Goal: Communication & Community: Answer question/provide support

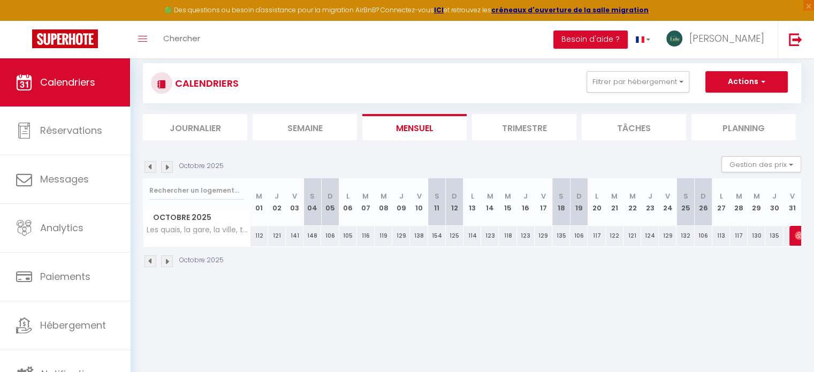
scroll to position [276, 0]
click at [667, 86] on button "Filtrer par hébergement" at bounding box center [638, 81] width 103 height 21
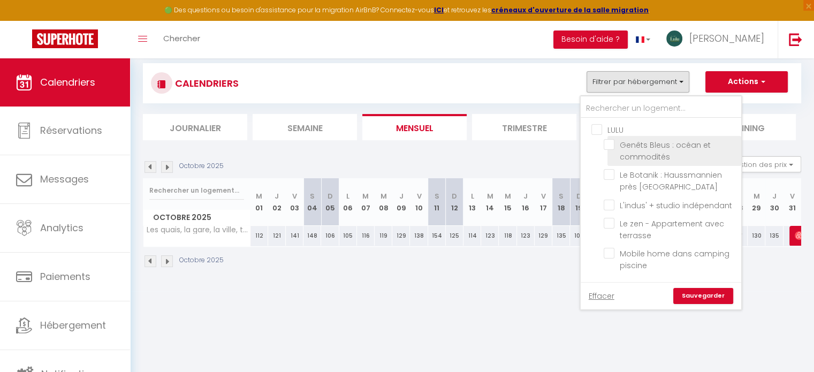
click at [608, 144] on input "Genêts Bleus : océan et commodités" at bounding box center [671, 144] width 134 height 11
checkbox input "true"
checkbox input "false"
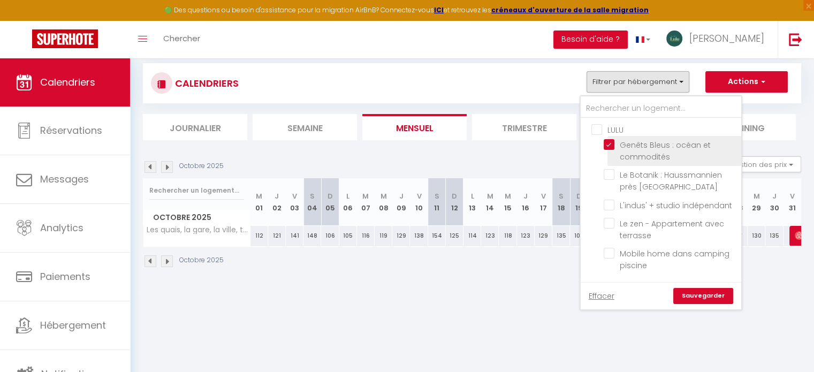
checkbox input "false"
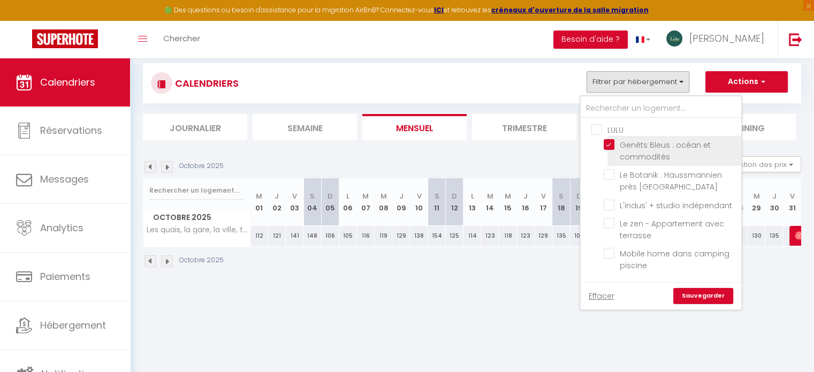
checkbox input "false"
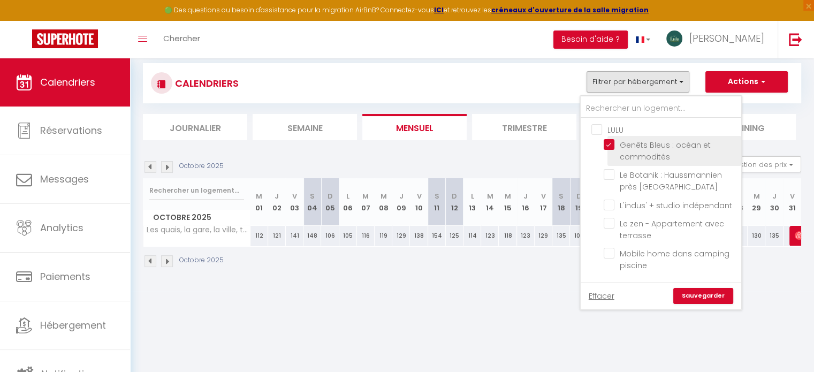
checkbox input "false"
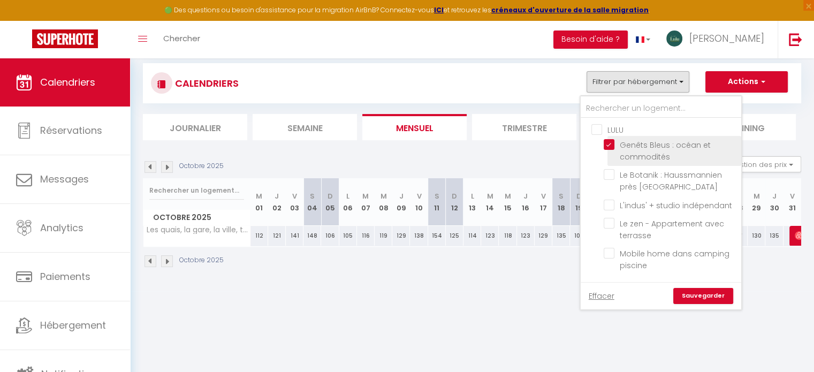
checkbox input "false"
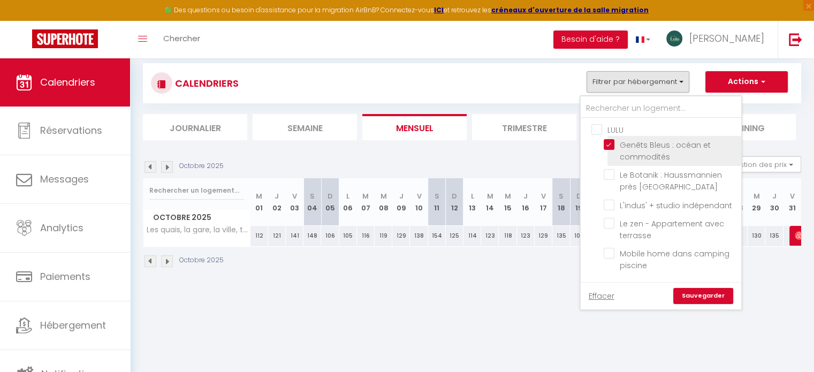
checkbox input "false"
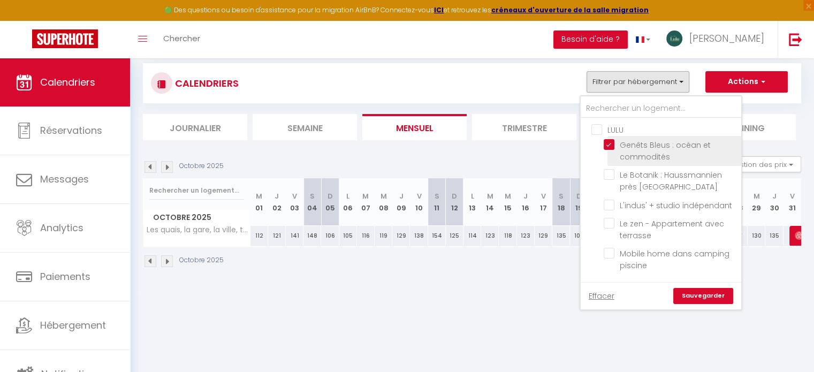
checkbox input "false"
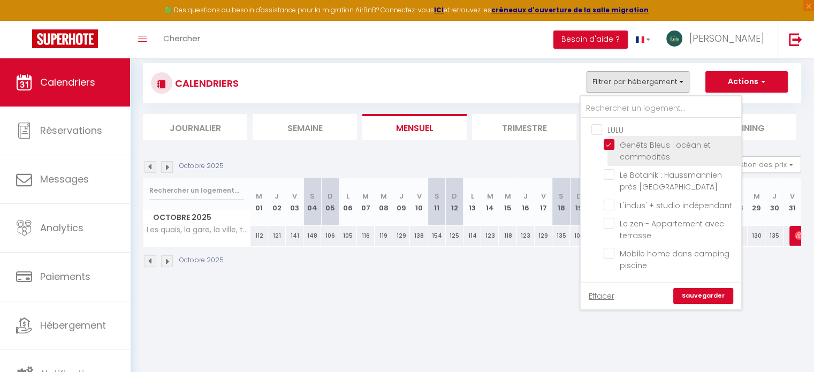
checkbox input "false"
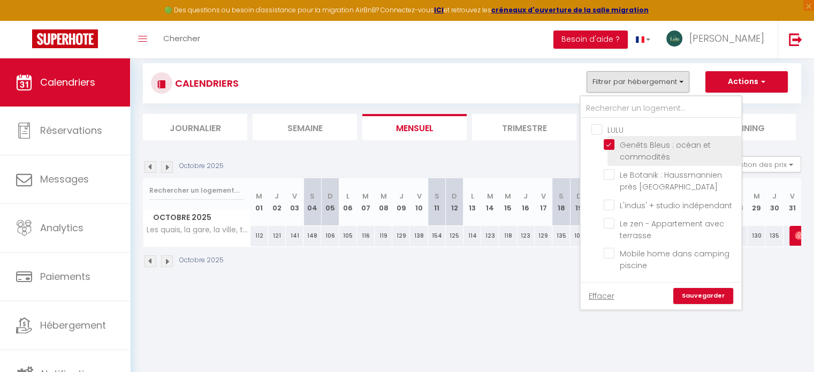
checkbox input "false"
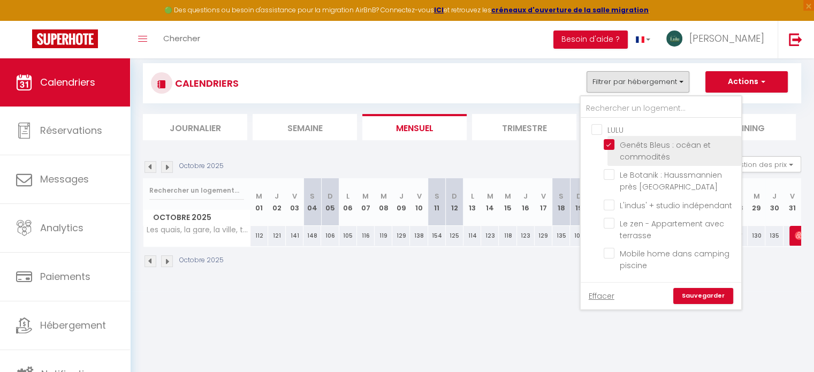
checkbox input "false"
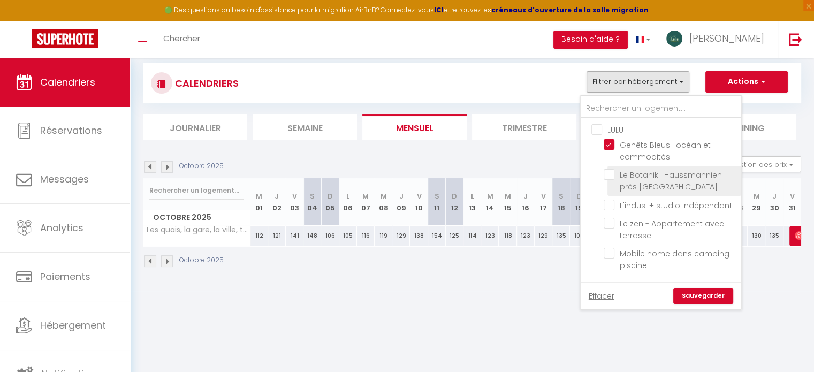
click at [608, 173] on input "Le Botanik : Haussmannien près [GEOGRAPHIC_DATA]" at bounding box center [671, 174] width 134 height 11
checkbox input "true"
checkbox input "false"
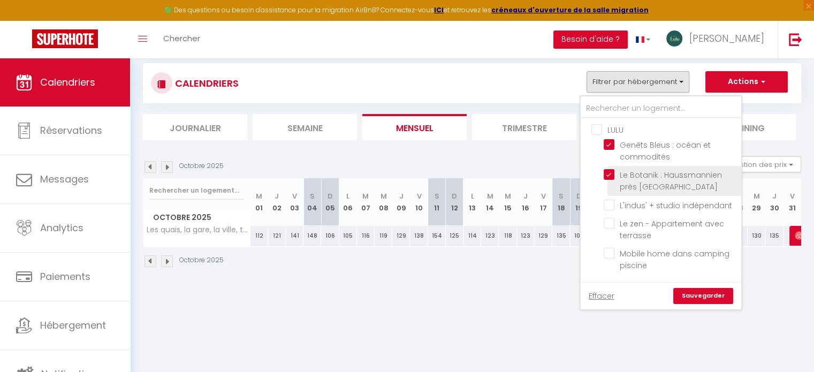
checkbox input "false"
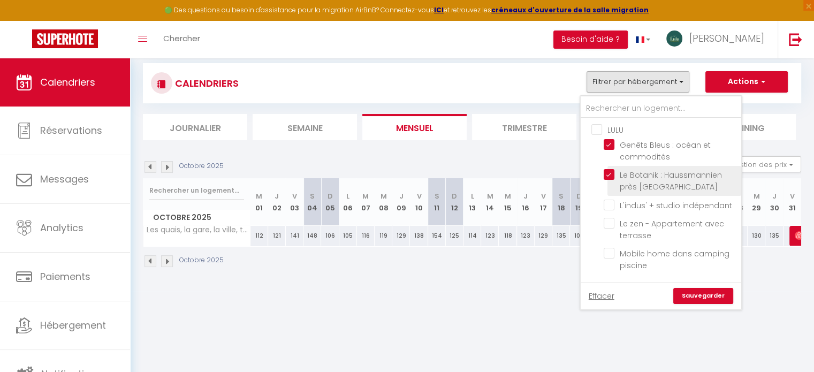
checkbox input "false"
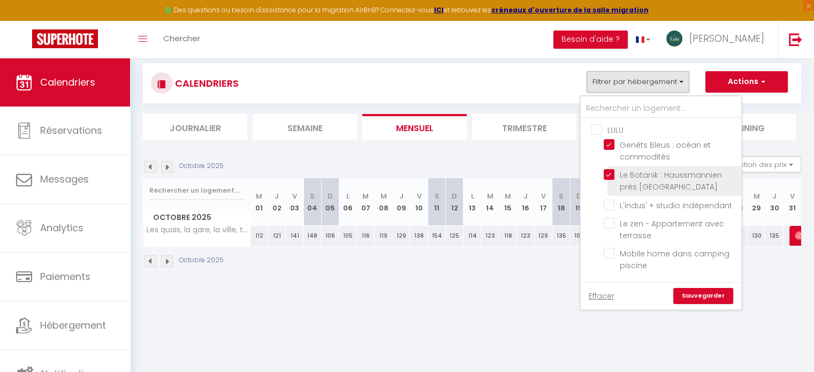
checkbox input "false"
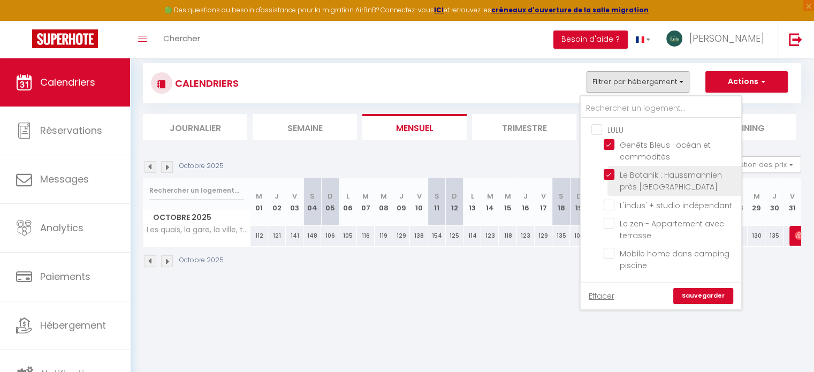
checkbox input "false"
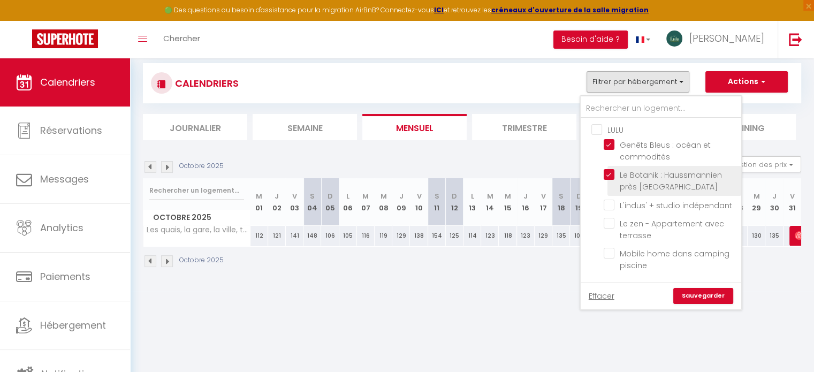
checkbox input "false"
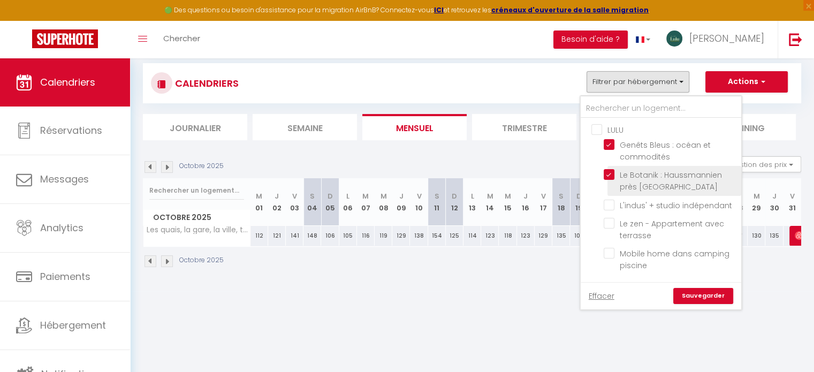
checkbox input "false"
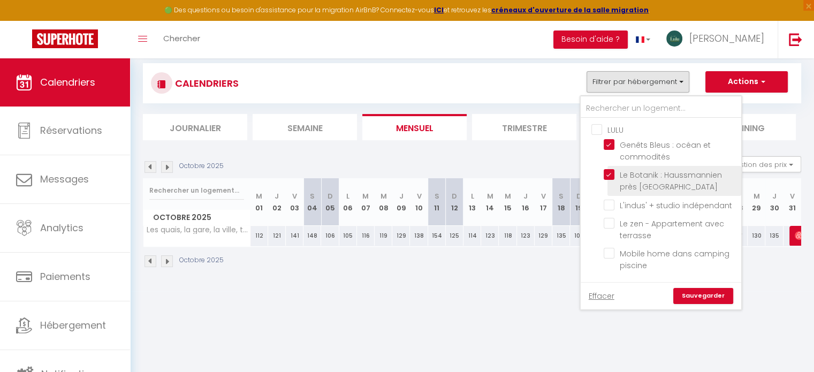
checkbox input "false"
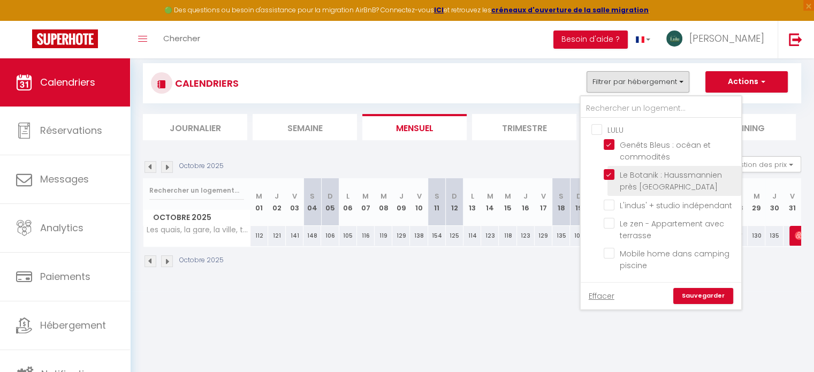
checkbox input "false"
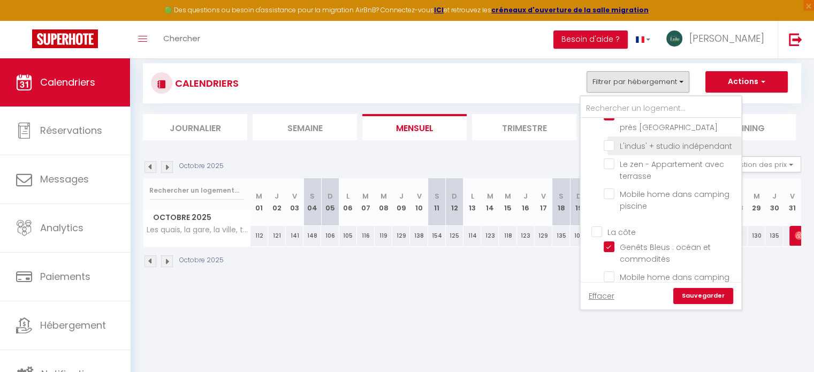
scroll to position [64, 0]
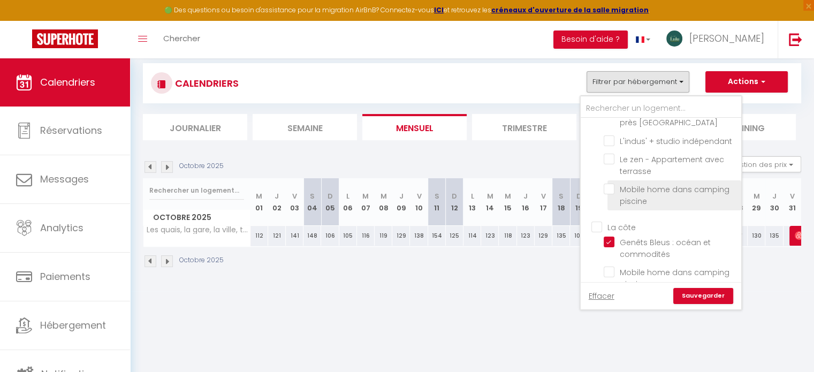
click at [610, 186] on input "Mobile home dans camping piscine" at bounding box center [671, 189] width 134 height 11
checkbox input "true"
checkbox input "false"
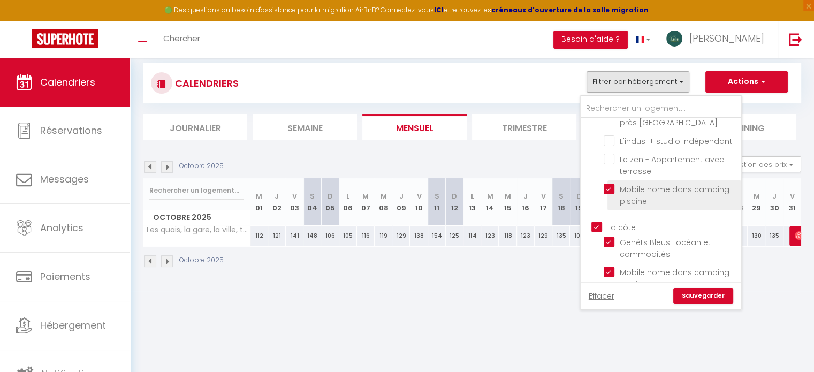
checkbox input "false"
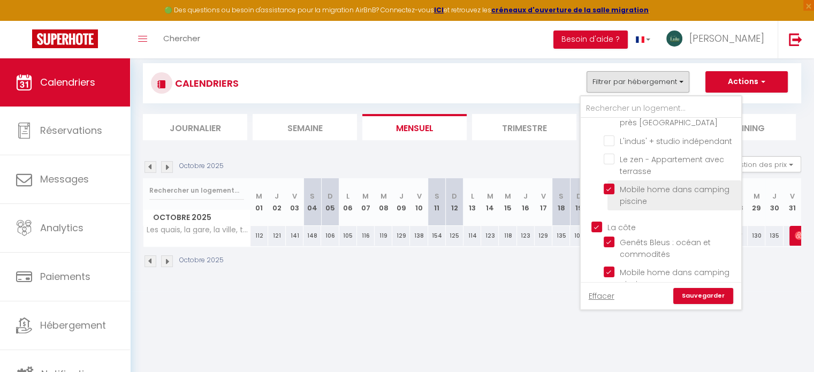
checkbox input "false"
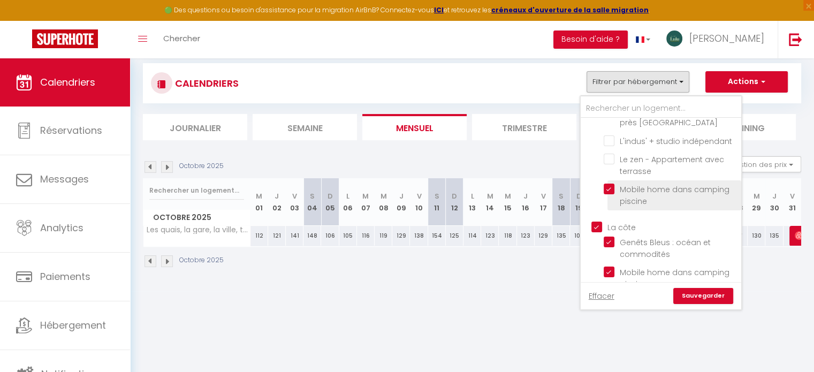
checkbox input "false"
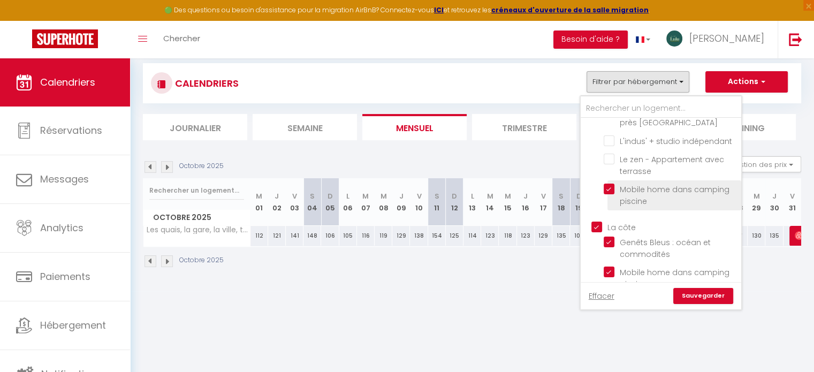
checkbox input "false"
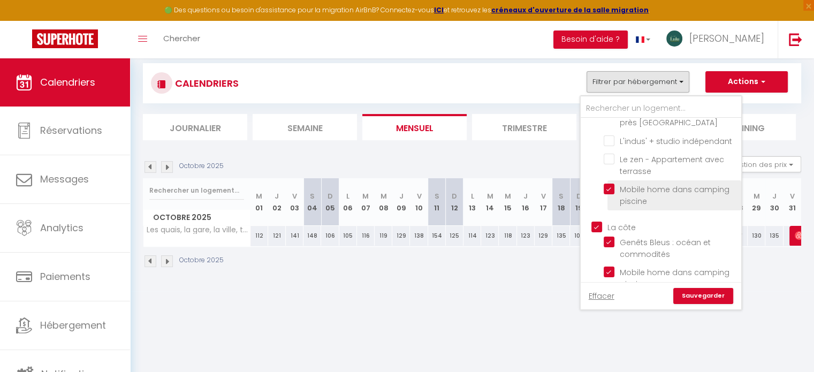
checkbox input "false"
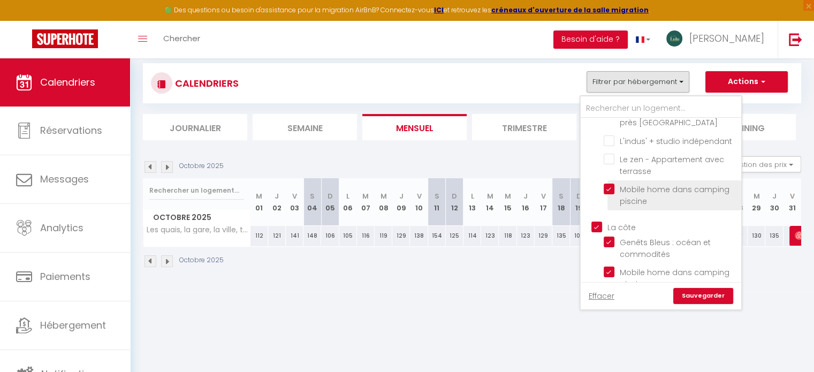
checkbox input "false"
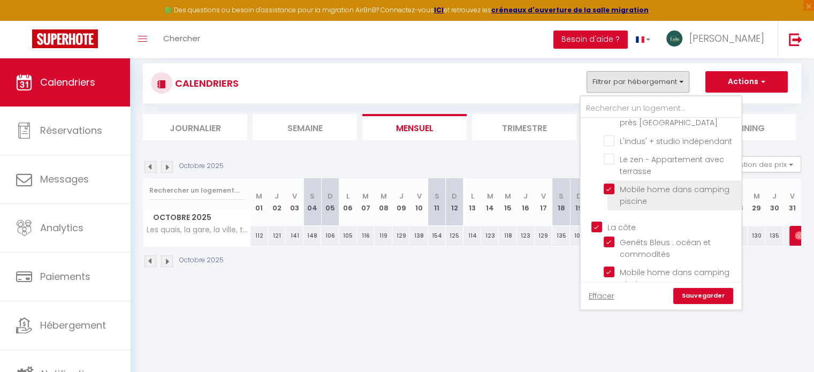
checkbox input "false"
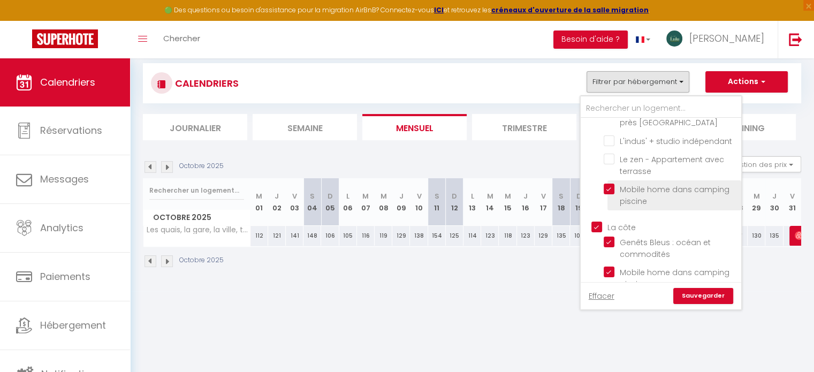
checkbox input "false"
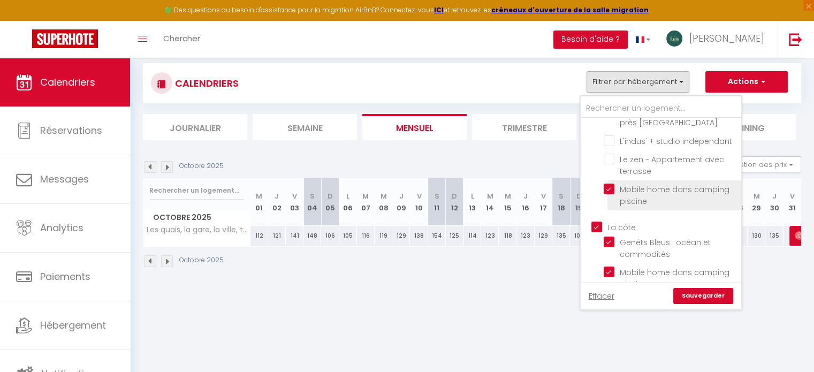
checkbox input "false"
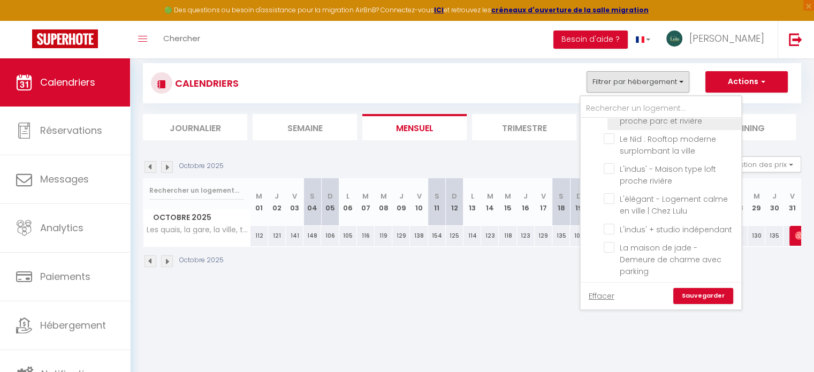
scroll to position [1149, 0]
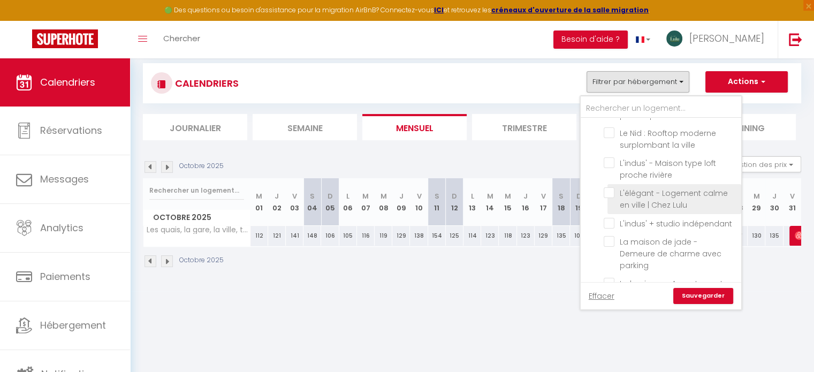
click at [608, 187] on input "L'élégant - Logement calme en ville | Chez Lulu" at bounding box center [671, 192] width 134 height 11
checkbox input "true"
checkbox input "false"
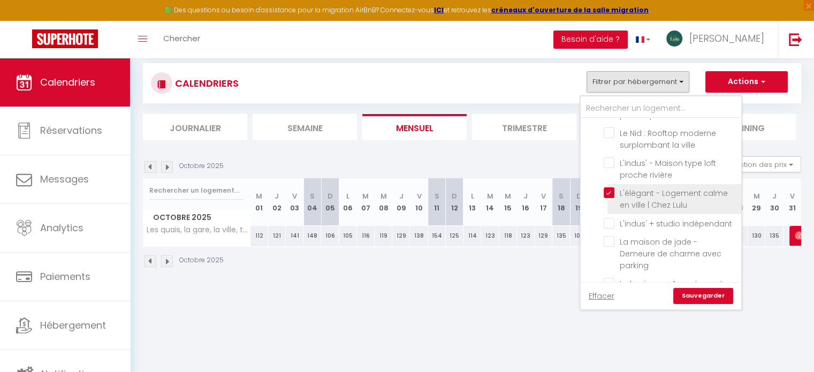
checkbox input "false"
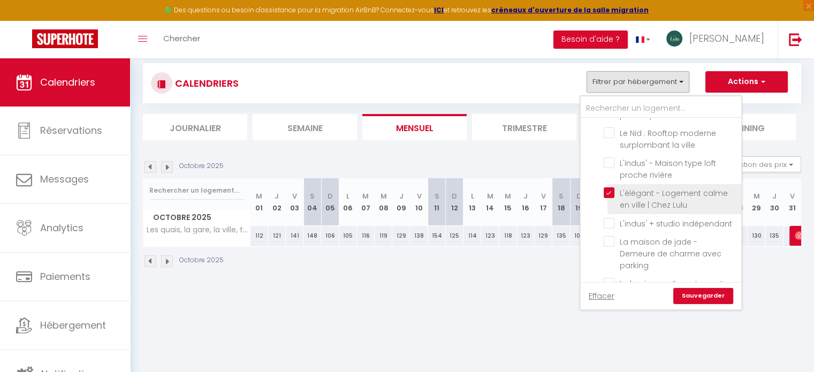
checkbox input "false"
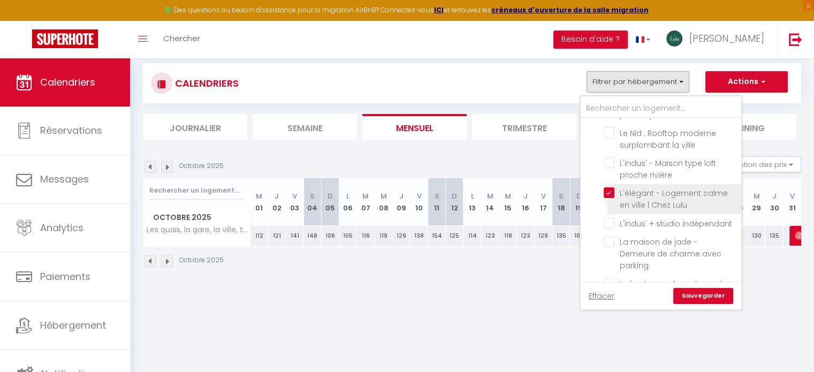
checkbox input "false"
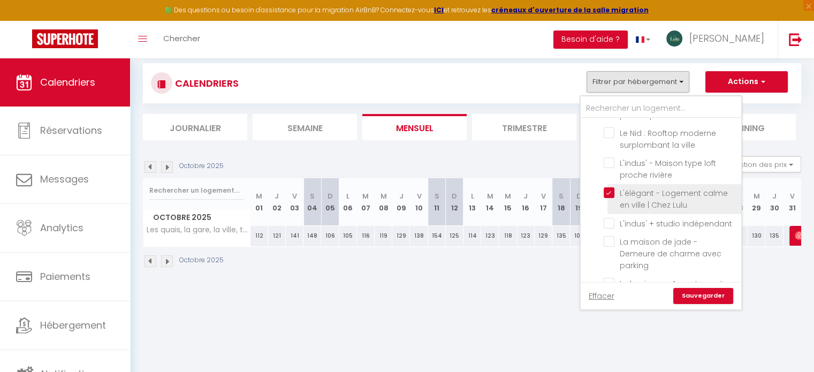
checkbox input "false"
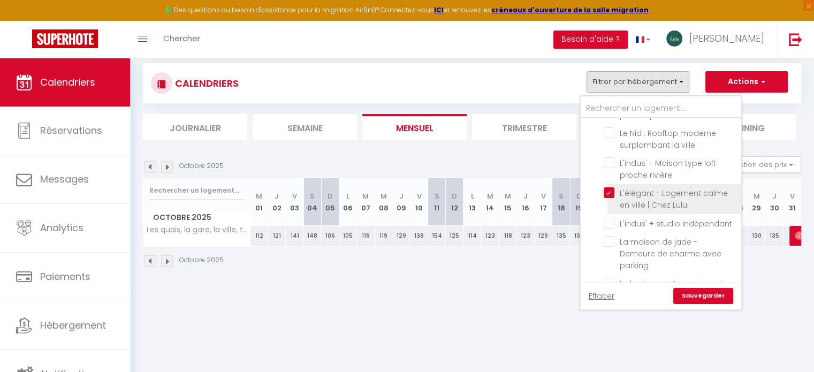
checkbox input "false"
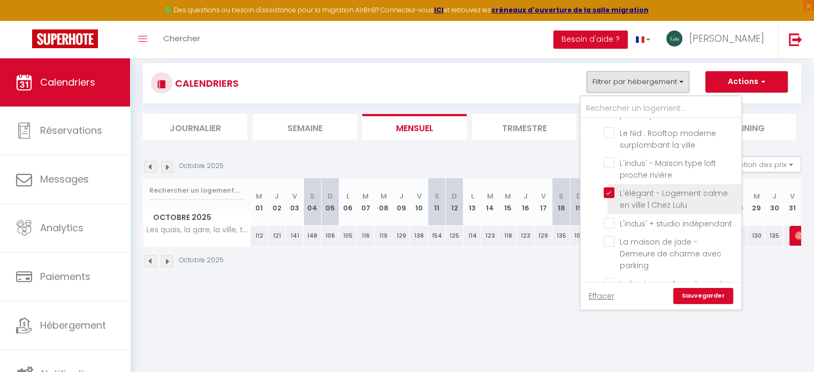
checkbox input "false"
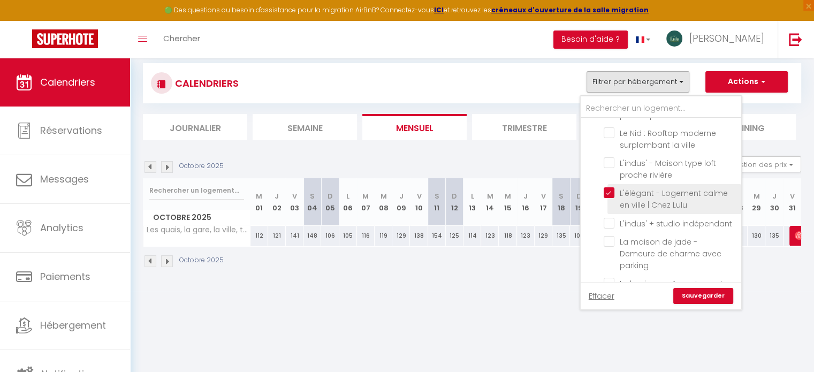
checkbox input "false"
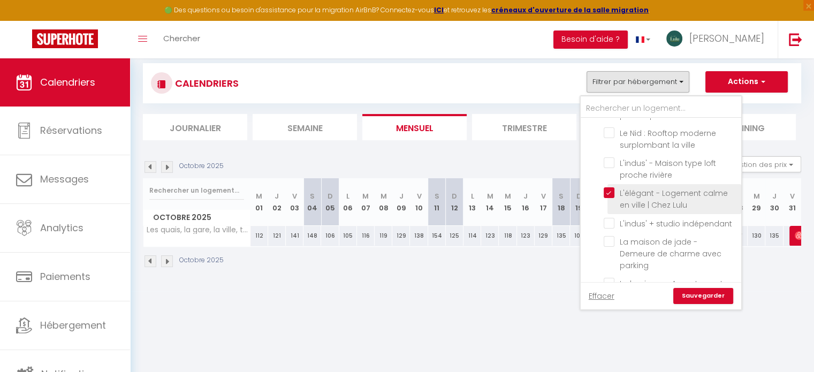
checkbox input "false"
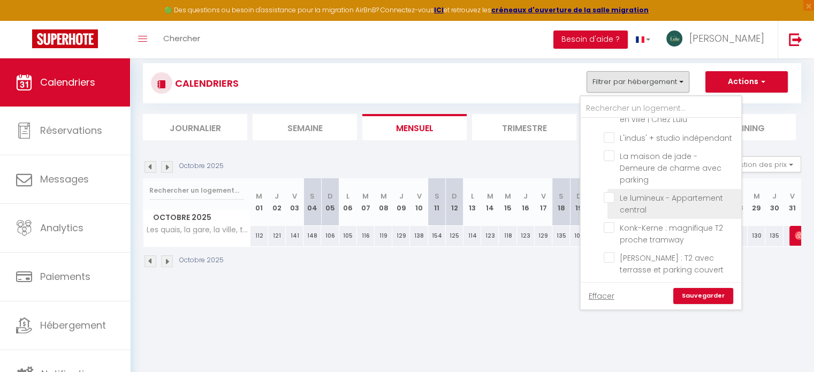
scroll to position [1266, 0]
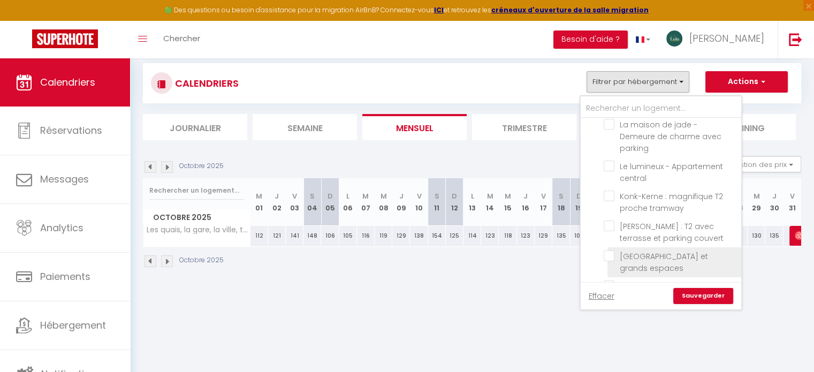
click at [611, 251] on input "[GEOGRAPHIC_DATA] et grands espaces" at bounding box center [671, 256] width 134 height 11
checkbox input "true"
checkbox input "false"
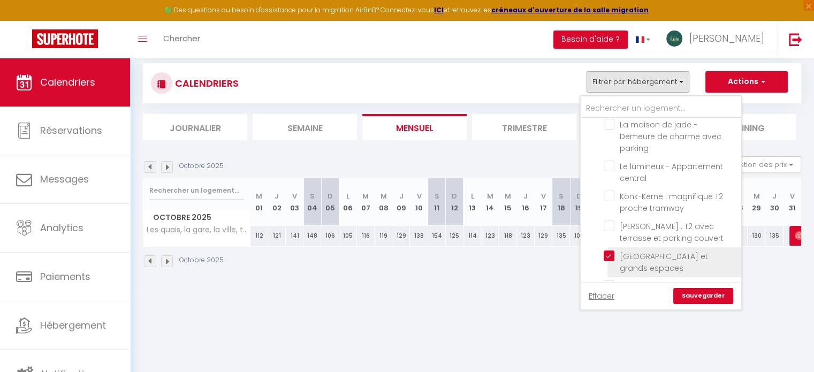
checkbox input "false"
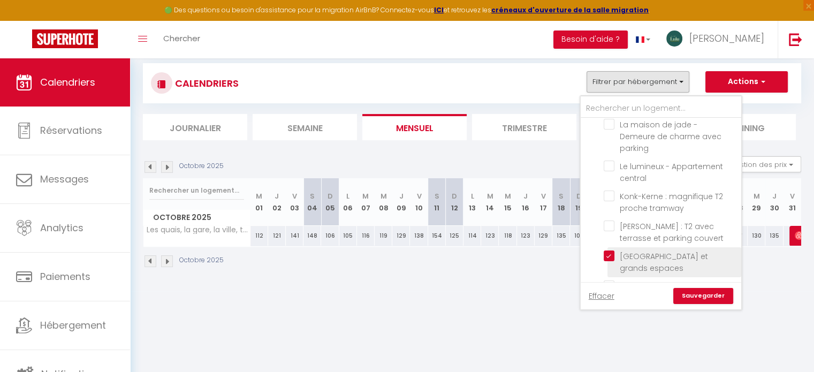
checkbox input "false"
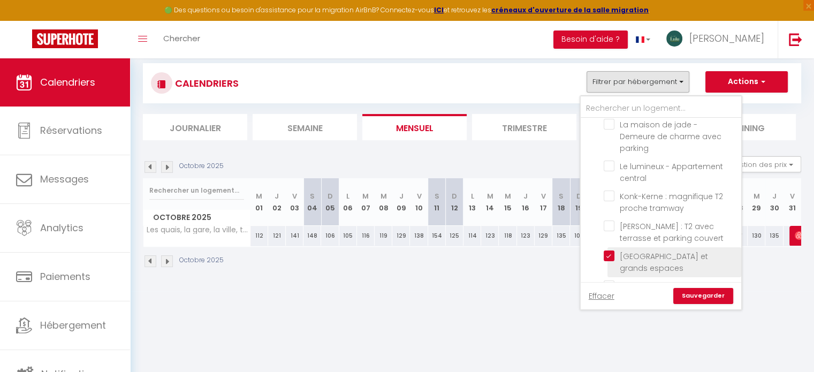
checkbox input "false"
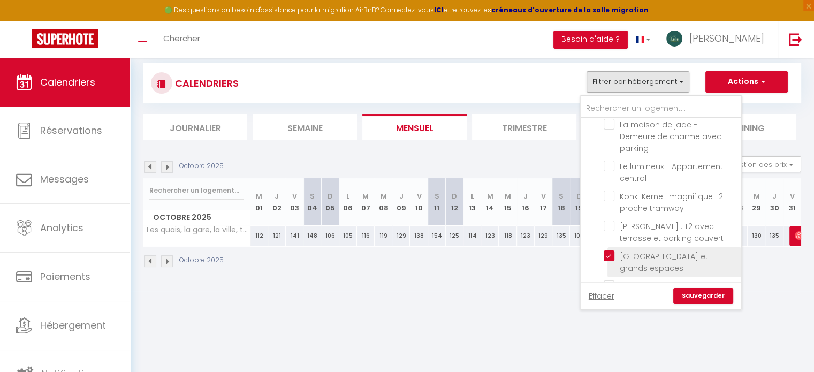
checkbox input "false"
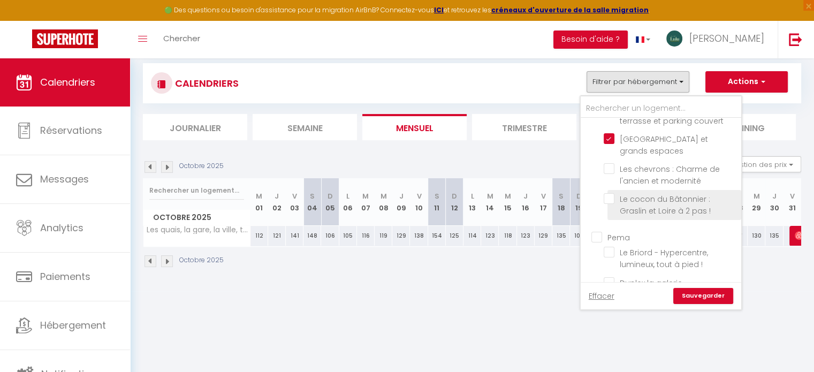
scroll to position [1383, 0]
click at [610, 194] on input "Le cocon du Bâtonnier : Graslin et Loire à 2 pas !" at bounding box center [671, 199] width 134 height 11
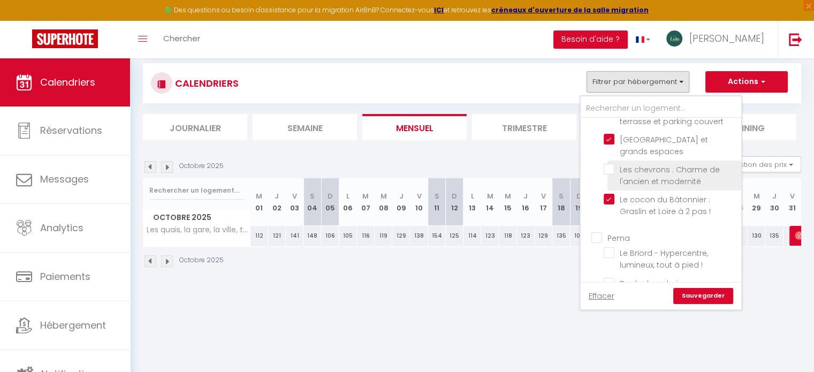
click at [611, 164] on input "Les chevrons : Charme de l'ancien et modernité" at bounding box center [671, 169] width 134 height 11
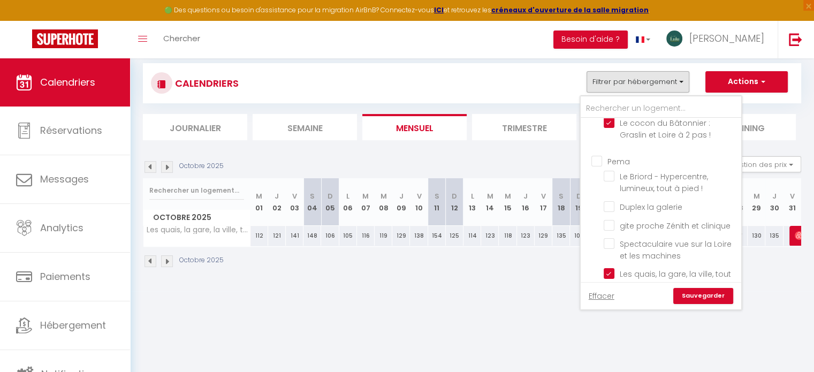
scroll to position [1463, 0]
click at [610, 197] on input "Duplex la galerie" at bounding box center [671, 202] width 134 height 11
click at [608, 265] on input "Les quais, la gare, la ville, tout à pied !" at bounding box center [671, 270] width 134 height 11
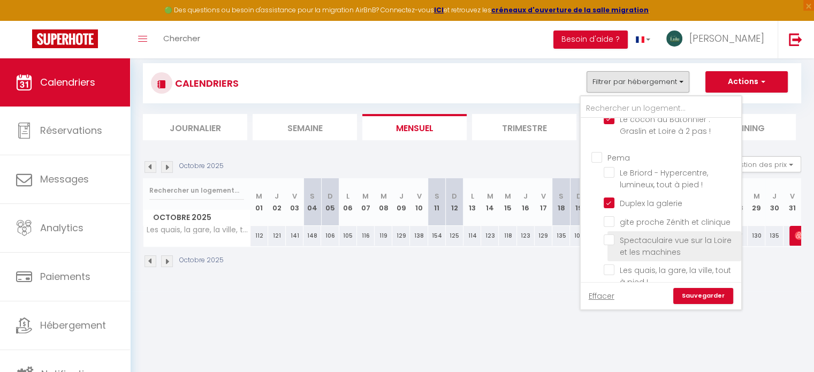
click at [607, 235] on input "Spectaculaire vue sur la Loire et les machines" at bounding box center [671, 240] width 134 height 11
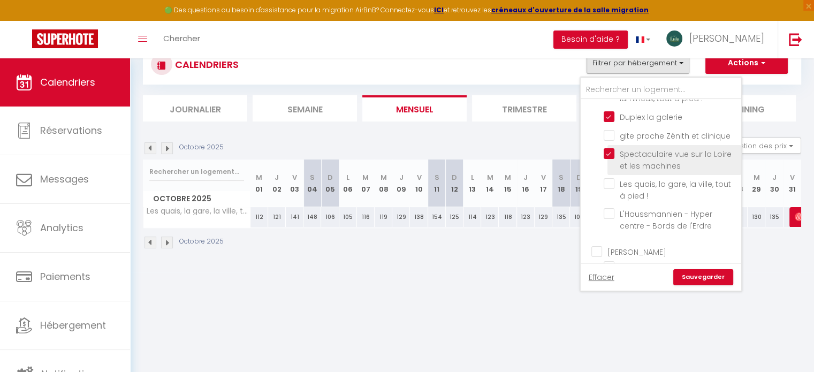
scroll to position [49, 0]
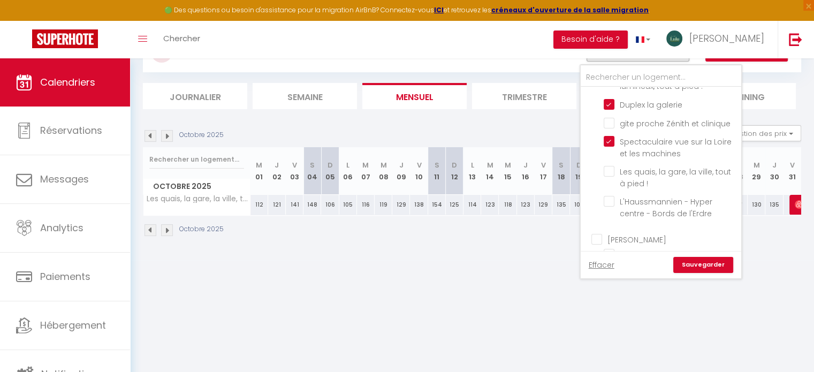
click at [698, 263] on link "Sauvegarder" at bounding box center [704, 265] width 60 height 16
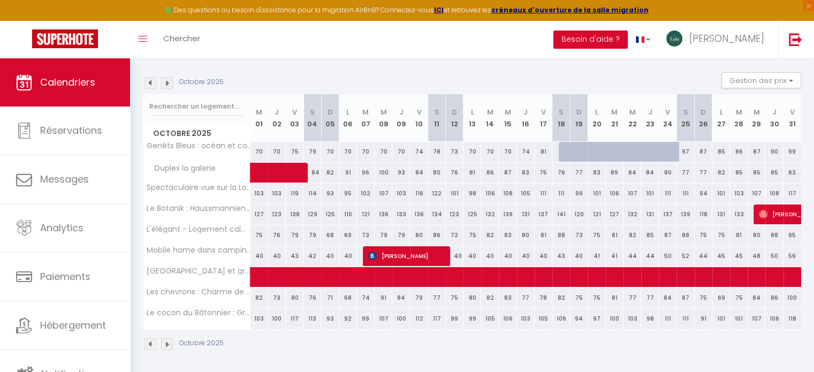
scroll to position [0, 0]
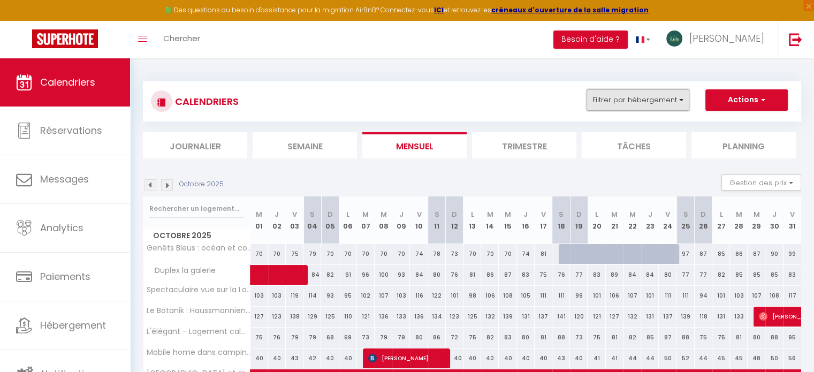
click at [605, 107] on button "Filtrer par hébergement" at bounding box center [638, 99] width 103 height 21
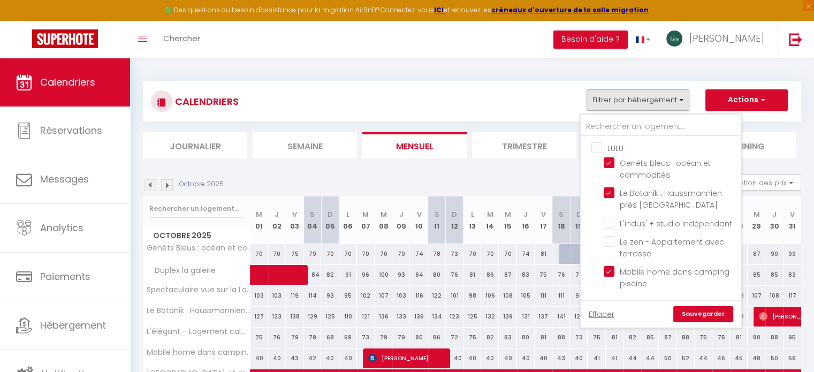
click at [596, 148] on input "LULU" at bounding box center [672, 147] width 161 height 11
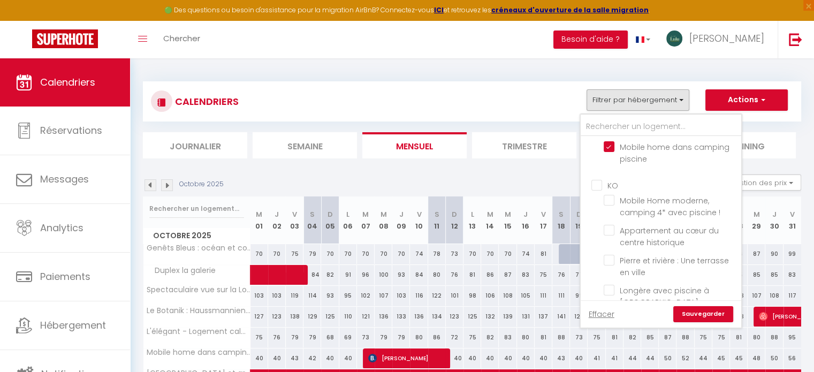
scroll to position [212, 0]
click at [600, 176] on input "KO" at bounding box center [672, 180] width 161 height 11
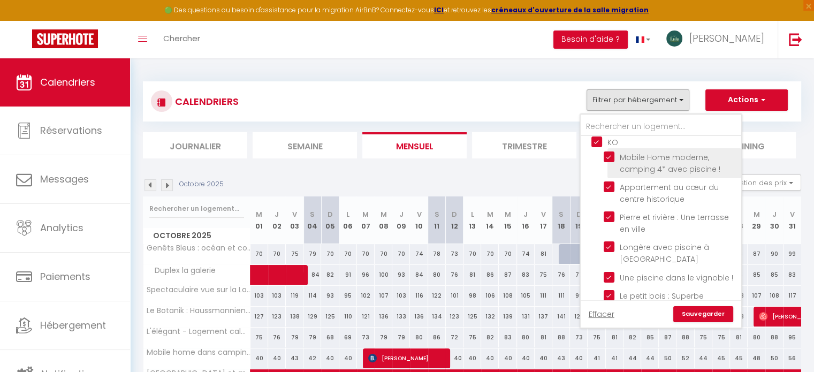
scroll to position [251, 0]
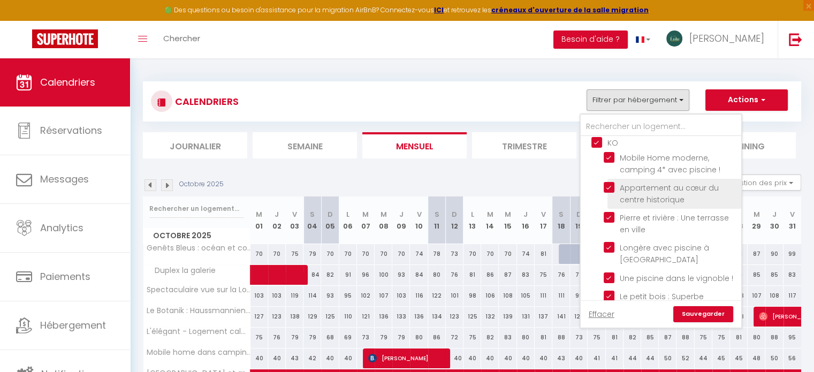
click at [611, 184] on input "Appartement au cœur du centre historique" at bounding box center [671, 187] width 134 height 11
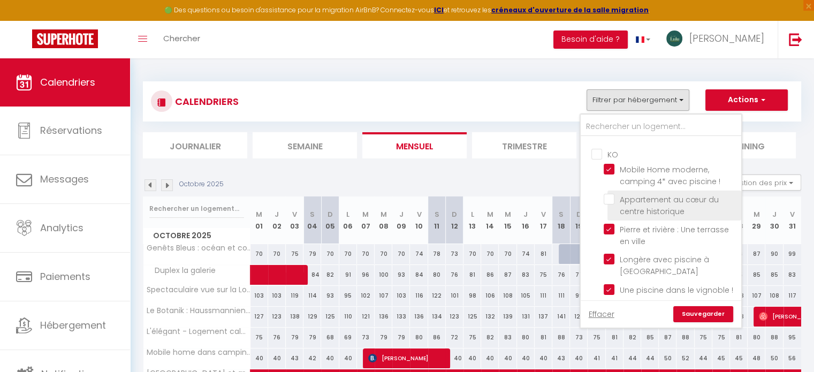
scroll to position [232, 0]
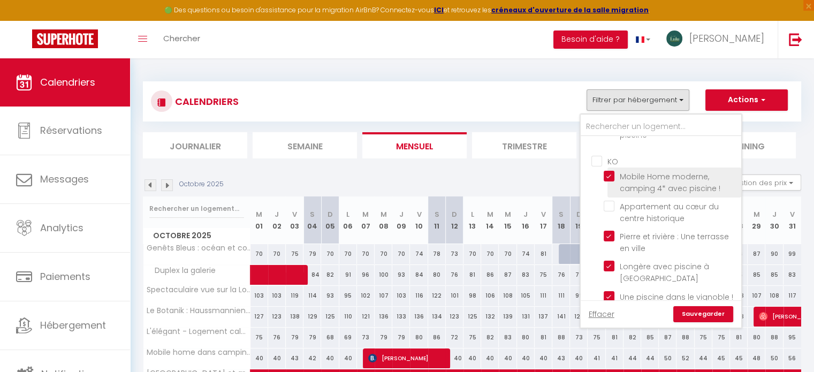
click at [614, 174] on input "Mobile Home moderne, camping 4* avec piscine !" at bounding box center [671, 176] width 134 height 11
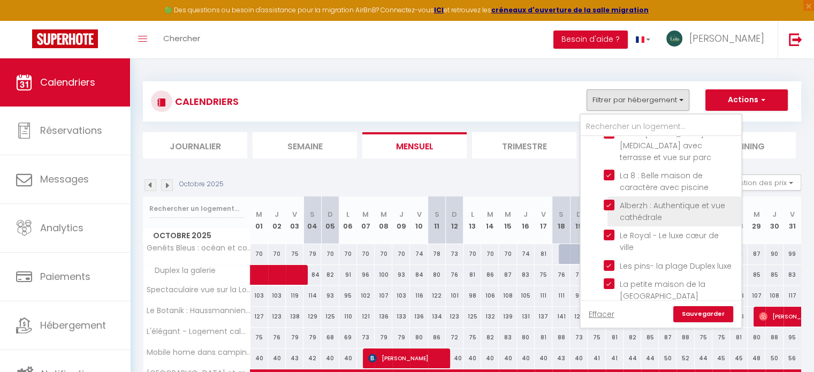
scroll to position [546, 0]
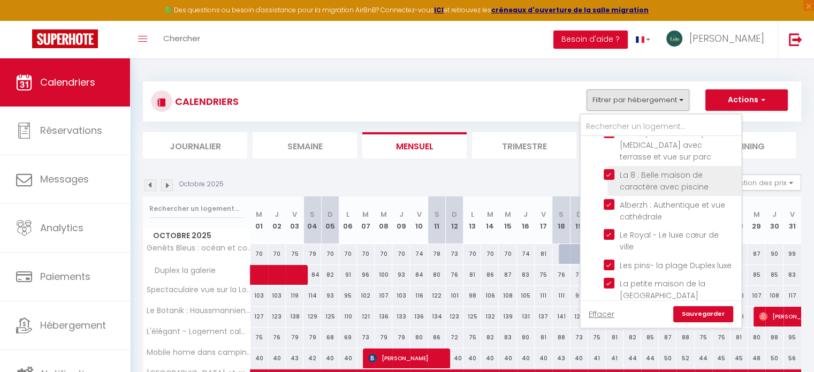
click at [612, 169] on input "La 8 : Belle maison de caractère avec piscine" at bounding box center [671, 174] width 134 height 11
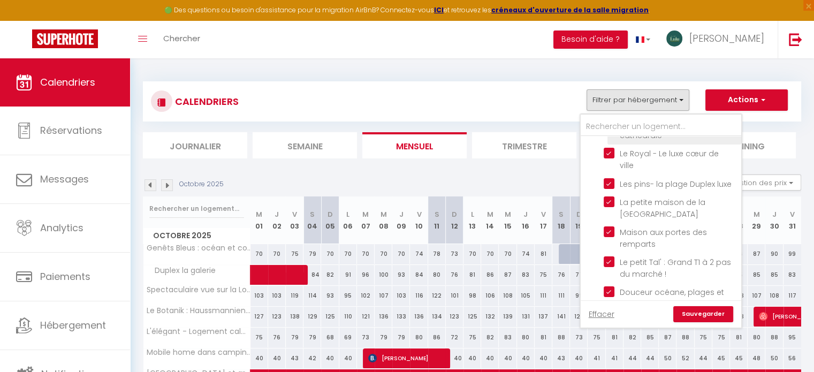
scroll to position [628, 0]
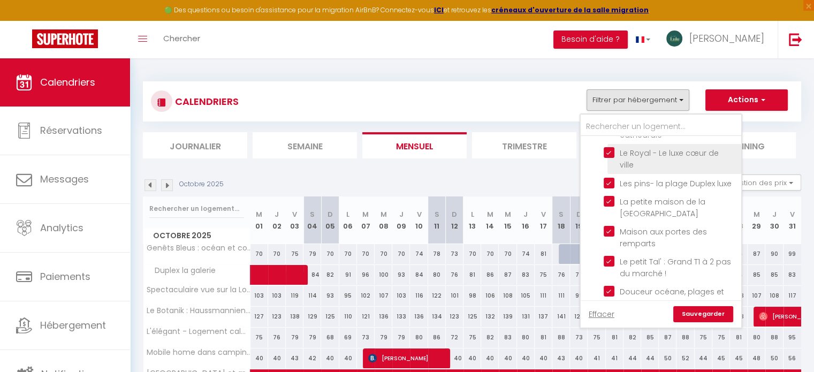
click at [614, 147] on input "Le Royal - Le luxe cœur de ville" at bounding box center [671, 152] width 134 height 11
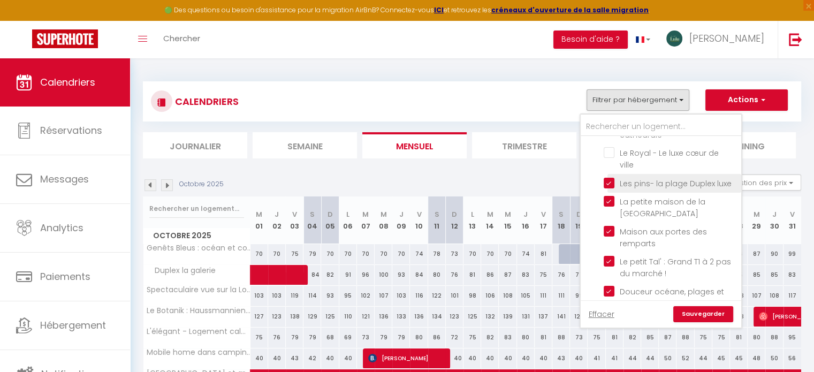
click at [611, 177] on input "Les pins- la plage Duplex luxe" at bounding box center [671, 182] width 134 height 11
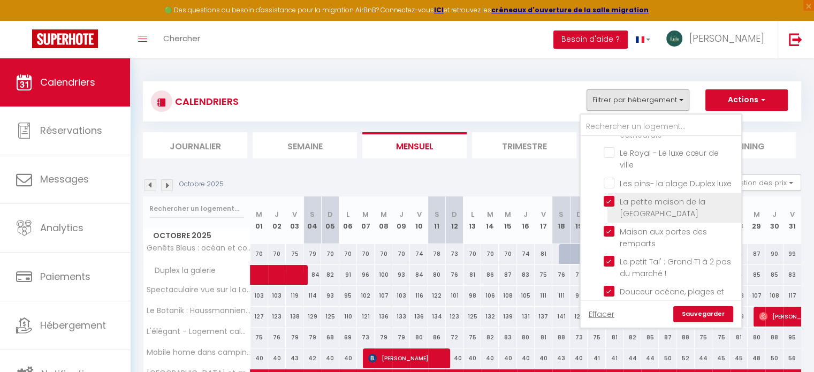
click at [610, 196] on input "La petite maison de la [GEOGRAPHIC_DATA]" at bounding box center [671, 201] width 134 height 11
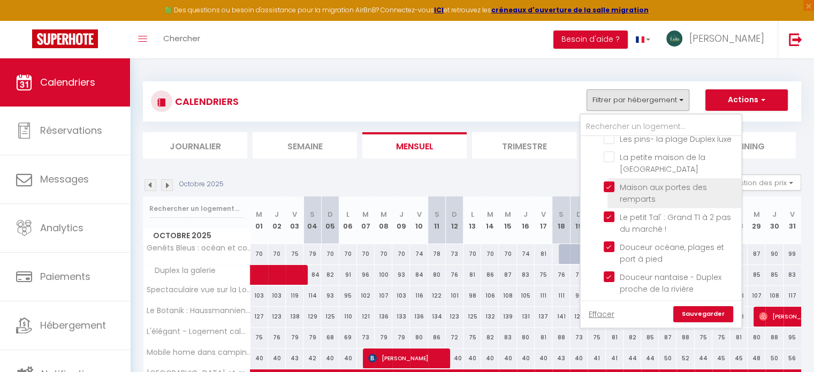
scroll to position [673, 0]
click at [613, 181] on input "Maison aux portes des remparts" at bounding box center [671, 186] width 134 height 11
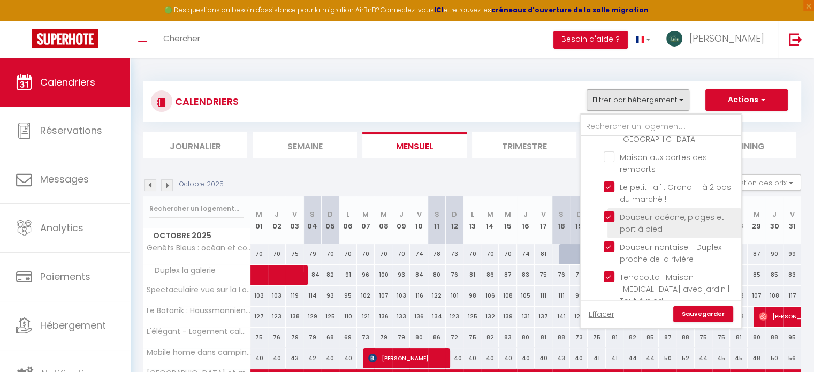
click at [609, 212] on input "Douceur océane, plages et port à pied" at bounding box center [671, 217] width 134 height 11
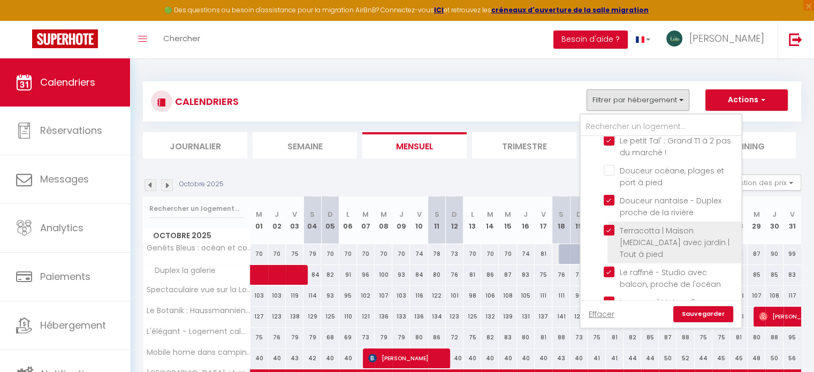
scroll to position [778, 0]
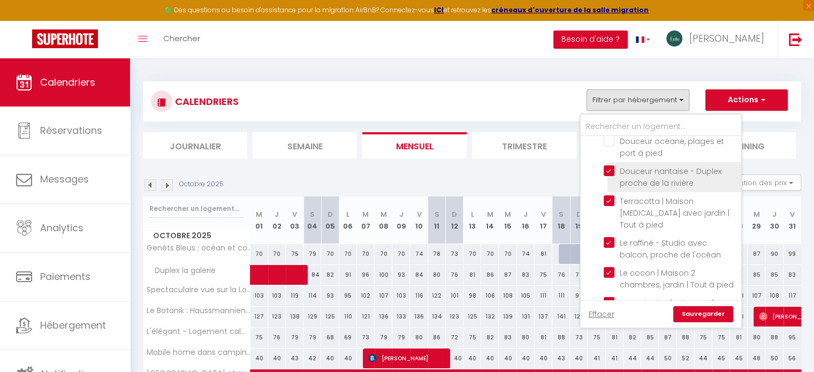
click at [608, 165] on input "Douceur nantaise - Duplex proche de la rivière" at bounding box center [671, 170] width 134 height 11
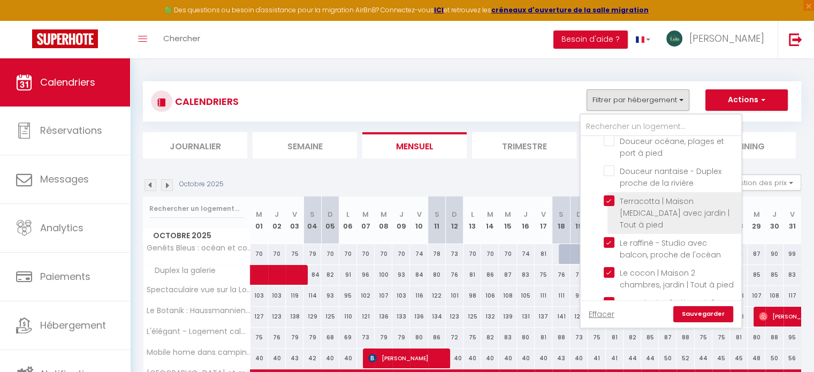
click at [608, 195] on input "Terracotta | Maison [MEDICAL_DATA] avec jardin | Tout à pied" at bounding box center [671, 200] width 134 height 11
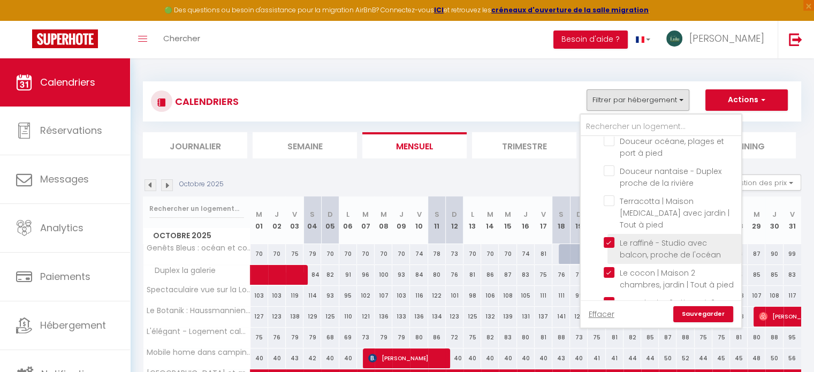
click at [609, 237] on input "Le raffiné - Studio avec balcon, proche de l'océan" at bounding box center [671, 242] width 134 height 11
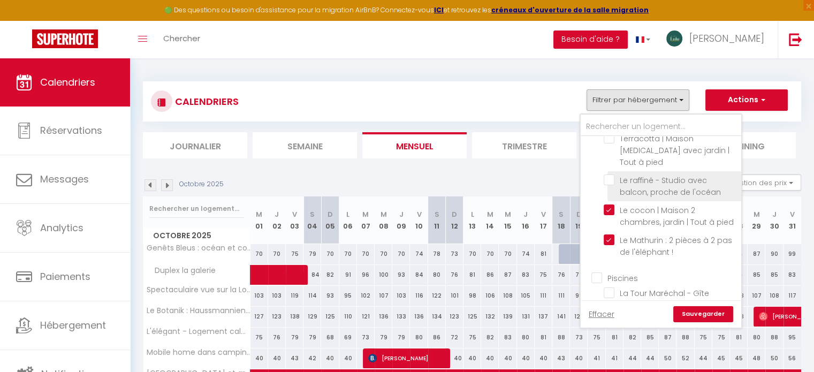
scroll to position [842, 0]
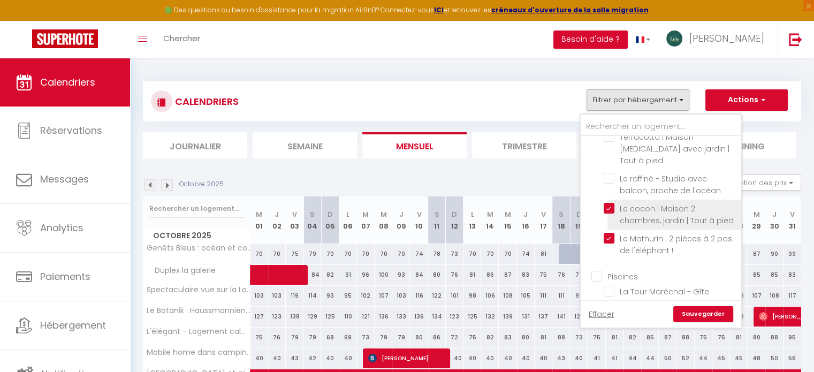
click at [612, 203] on input "Le cocon | Maison 2 chambres, jardin | Tout à pied" at bounding box center [671, 208] width 134 height 11
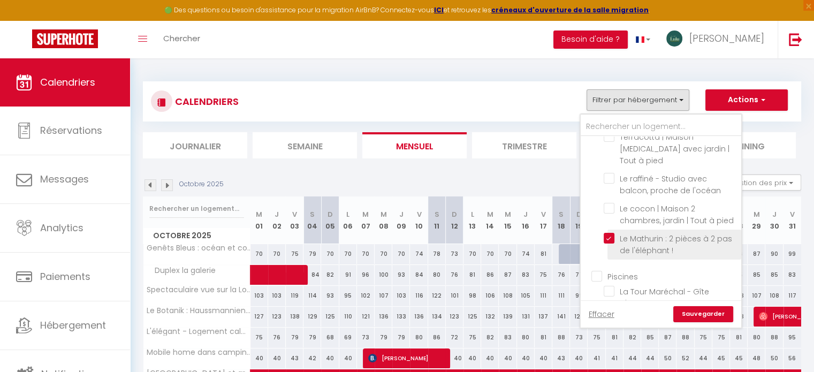
click at [611, 233] on input "Le Mathurin : 2 pièces à 2 pas de l'éléphant !" at bounding box center [671, 238] width 134 height 11
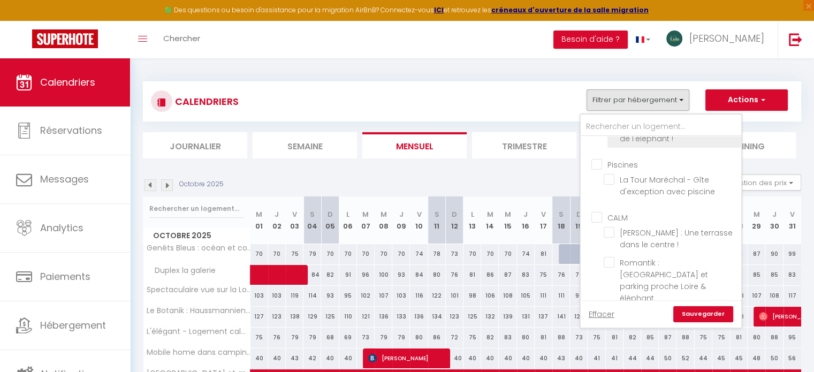
scroll to position [954, 0]
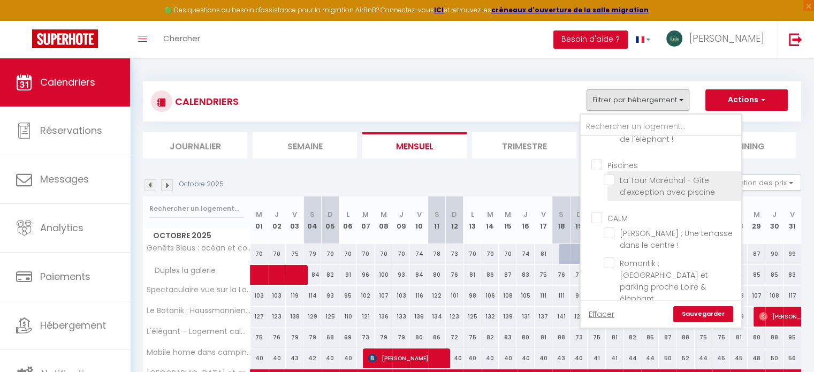
click at [612, 175] on input "La Tour Maréchal - Gîte d'exception avec piscine" at bounding box center [671, 180] width 134 height 11
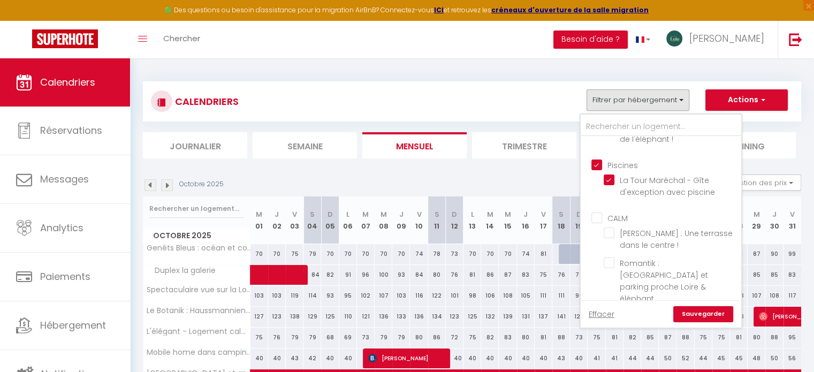
click at [600, 212] on input "CALM" at bounding box center [672, 217] width 161 height 11
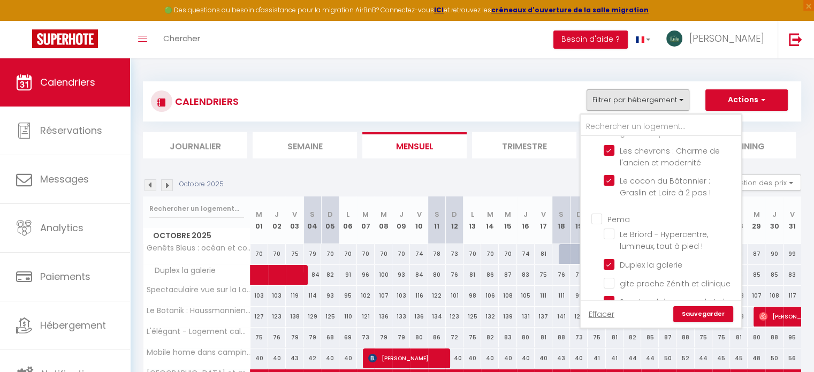
scroll to position [1429, 0]
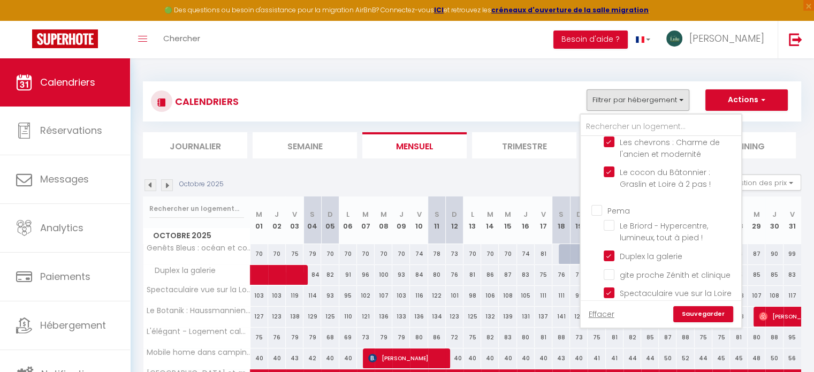
click at [597, 204] on input "Pema" at bounding box center [672, 209] width 161 height 11
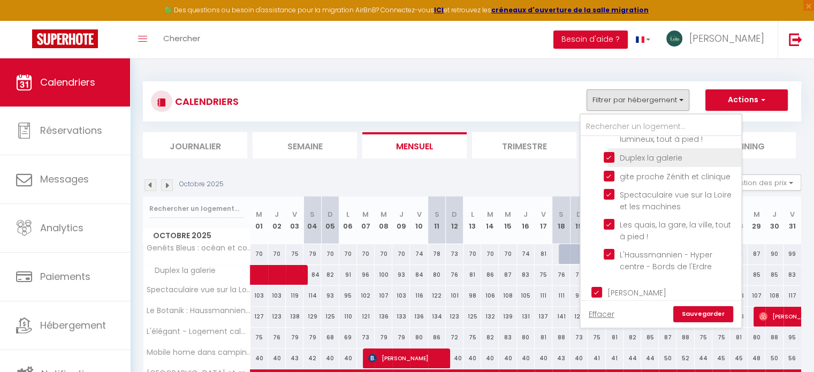
scroll to position [1531, 0]
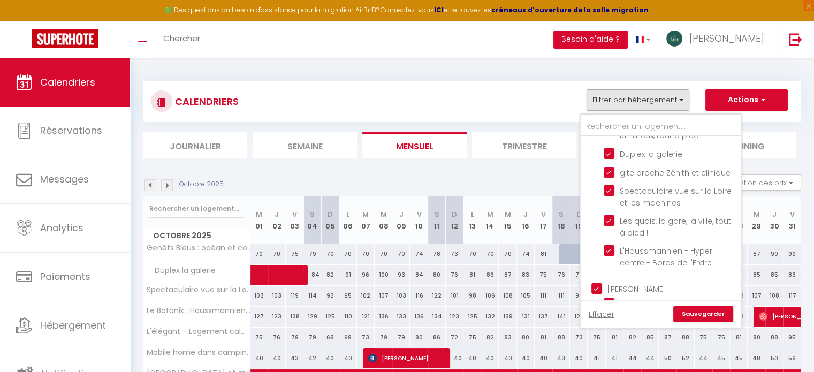
click at [685, 312] on link "Sauvegarder" at bounding box center [704, 314] width 60 height 16
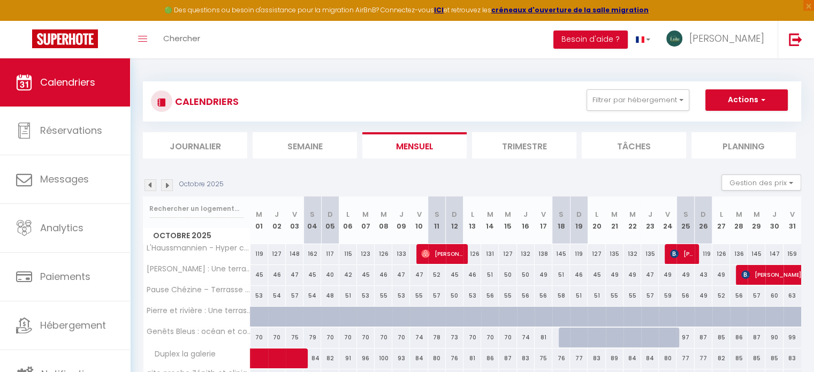
click at [151, 184] on img at bounding box center [151, 185] width 12 height 12
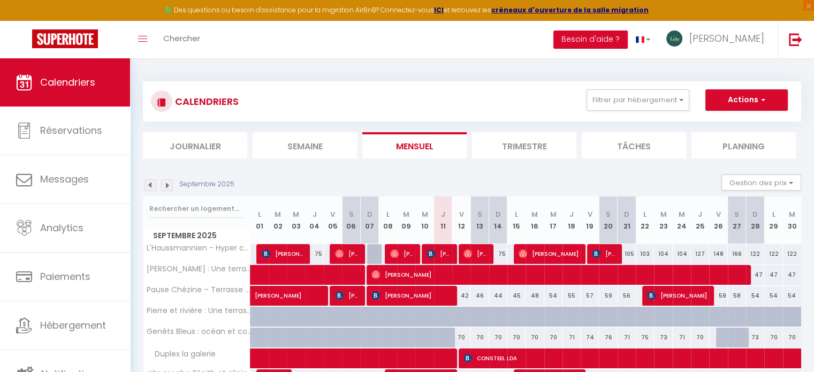
click at [151, 184] on img at bounding box center [151, 185] width 12 height 12
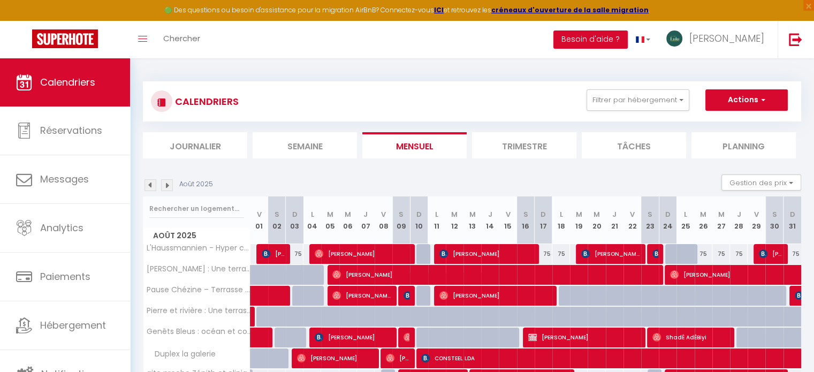
click at [151, 184] on img at bounding box center [151, 185] width 12 height 12
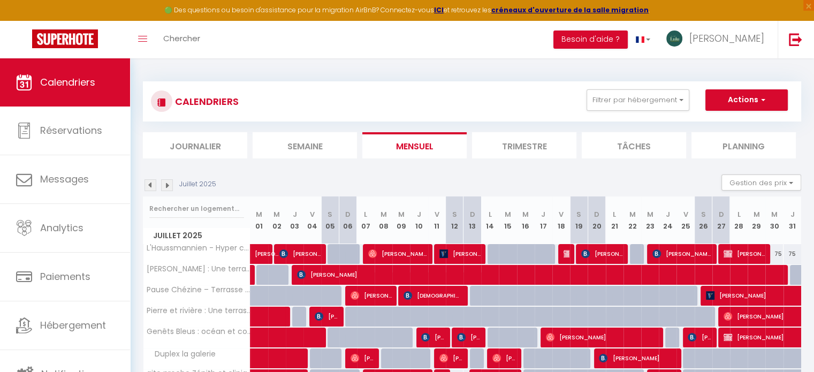
click at [151, 184] on img at bounding box center [151, 185] width 12 height 12
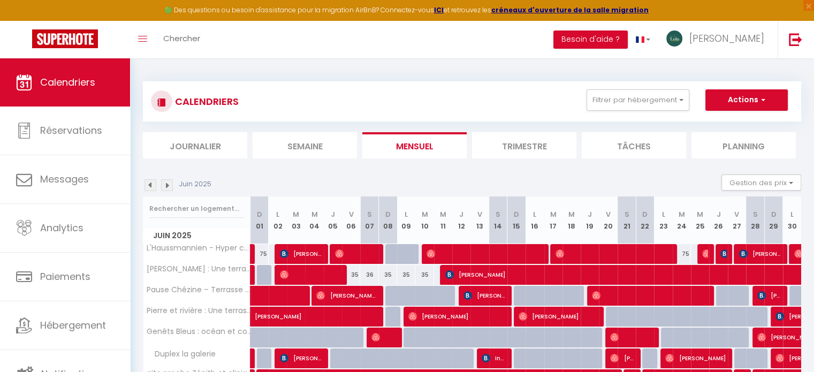
click at [151, 184] on img at bounding box center [151, 185] width 12 height 12
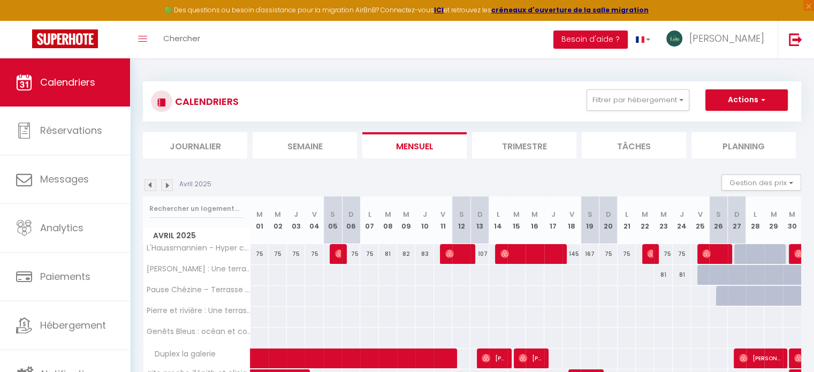
click at [151, 184] on img at bounding box center [151, 185] width 12 height 12
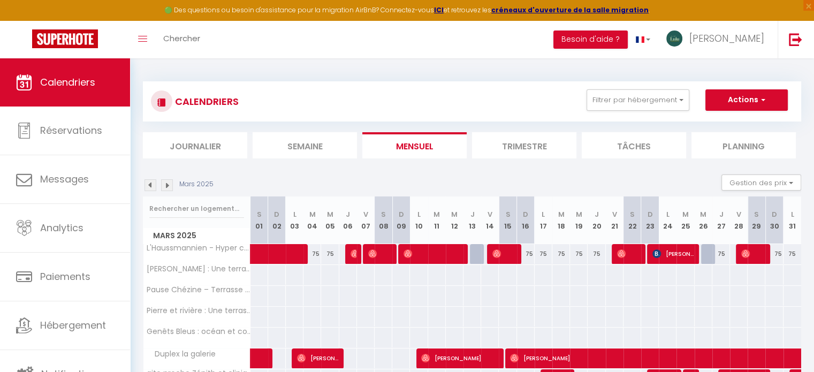
click at [151, 184] on img at bounding box center [151, 185] width 12 height 12
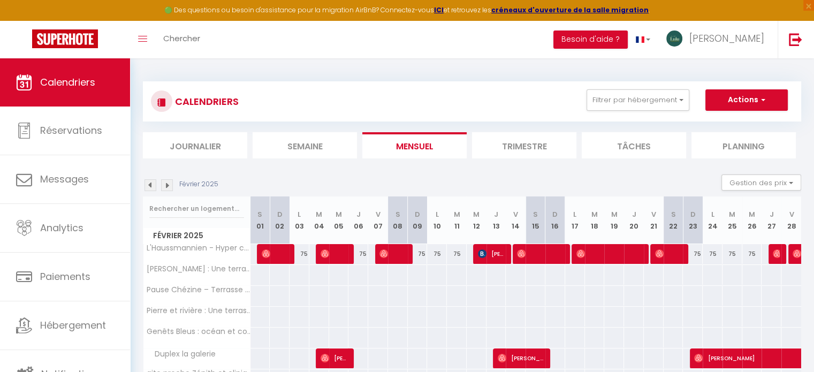
click at [151, 184] on img at bounding box center [151, 185] width 12 height 12
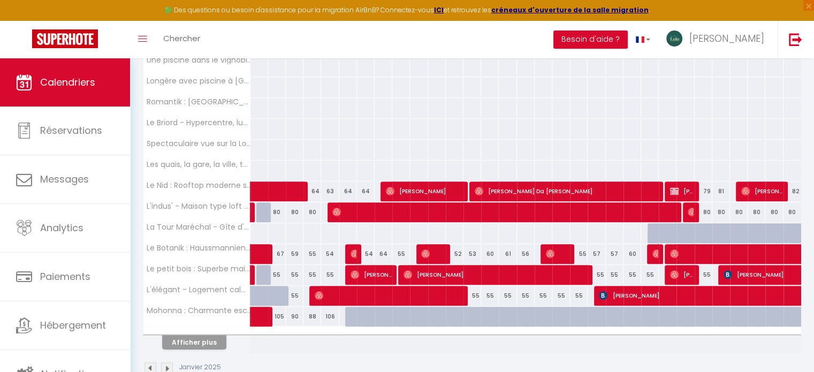
scroll to position [334, 0]
drag, startPoint x: 197, startPoint y: 341, endPoint x: 218, endPoint y: 337, distance: 21.7
click at [197, 341] on button "Afficher plus" at bounding box center [194, 342] width 64 height 14
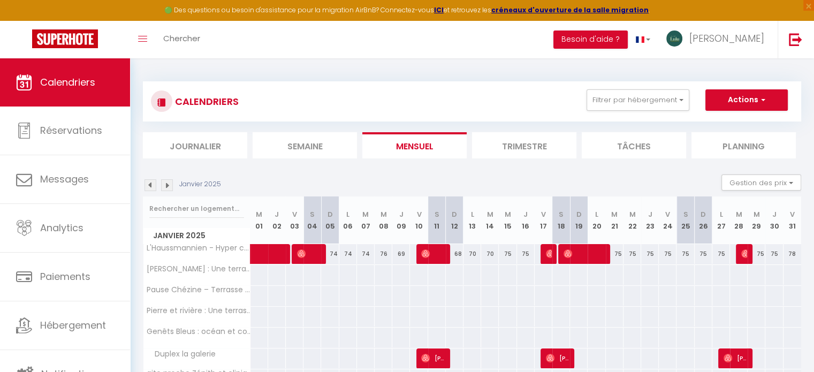
scroll to position [0, 0]
click at [169, 185] on img at bounding box center [167, 185] width 12 height 12
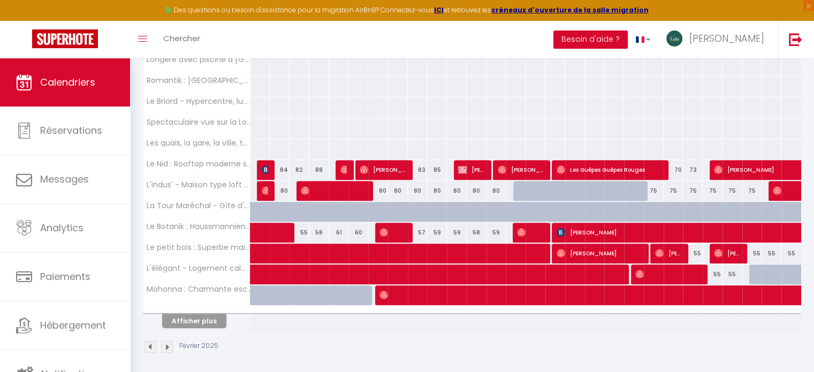
scroll to position [357, 0]
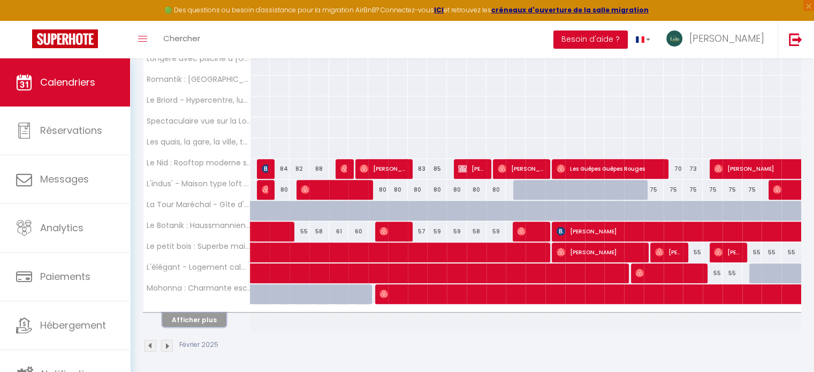
click at [197, 318] on button "Afficher plus" at bounding box center [194, 320] width 64 height 14
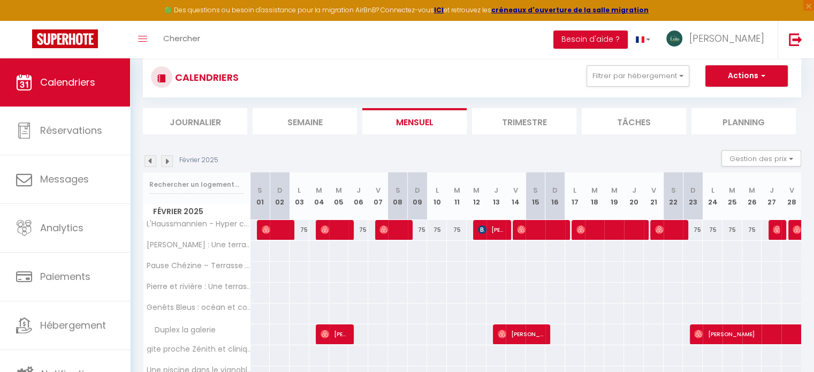
scroll to position [0, 0]
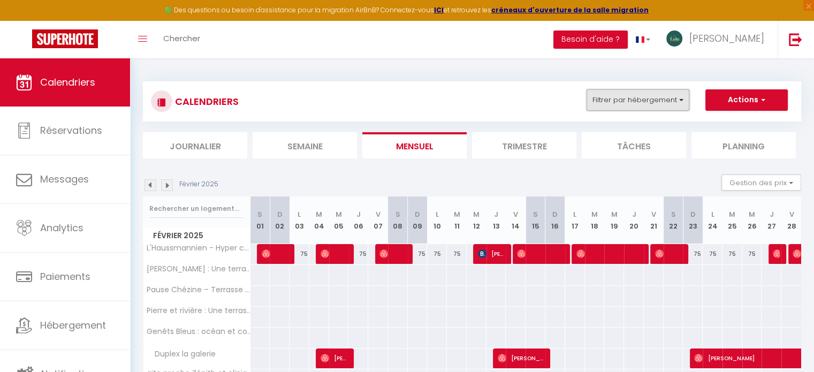
click at [680, 99] on button "Filtrer par hébergement" at bounding box center [638, 99] width 103 height 21
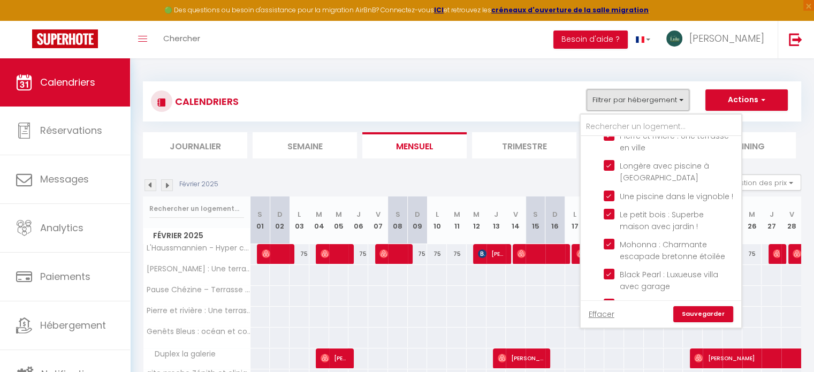
scroll to position [336, 0]
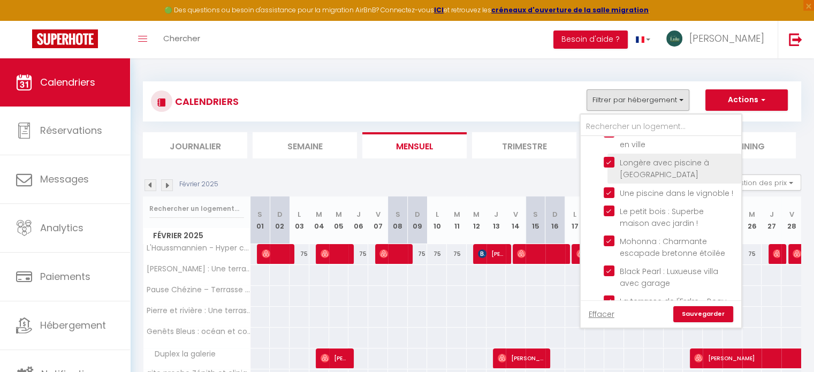
click at [611, 157] on input "Longère avec piscine à [GEOGRAPHIC_DATA]" at bounding box center [671, 162] width 134 height 11
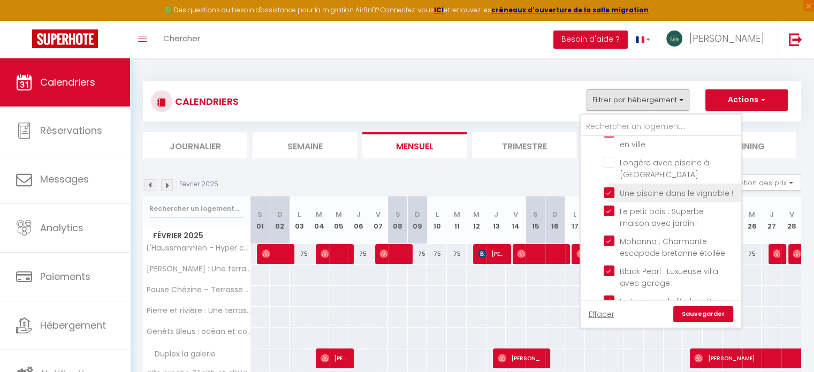
click at [609, 190] on input "Une piscine dans le vignoble !" at bounding box center [671, 192] width 134 height 11
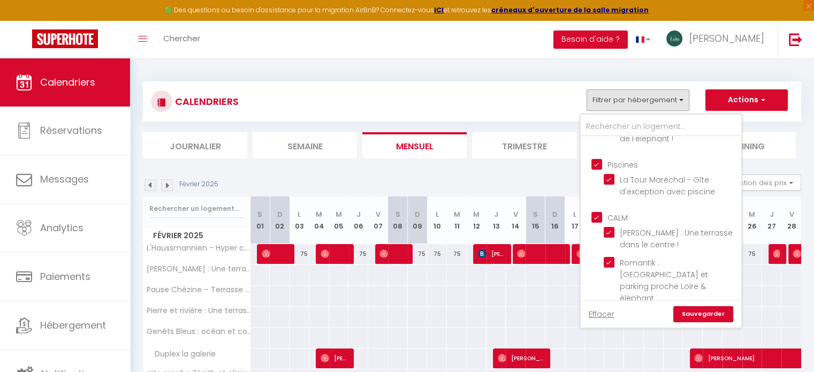
scroll to position [955, 0]
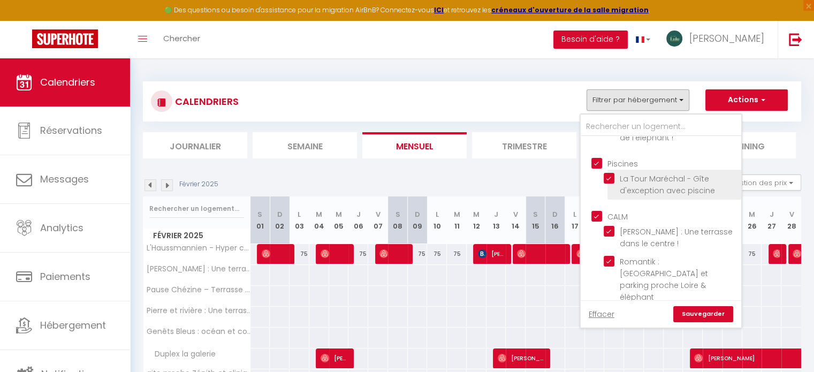
click at [609, 173] on input "La Tour Maréchal - Gîte d'exception avec piscine" at bounding box center [671, 178] width 134 height 11
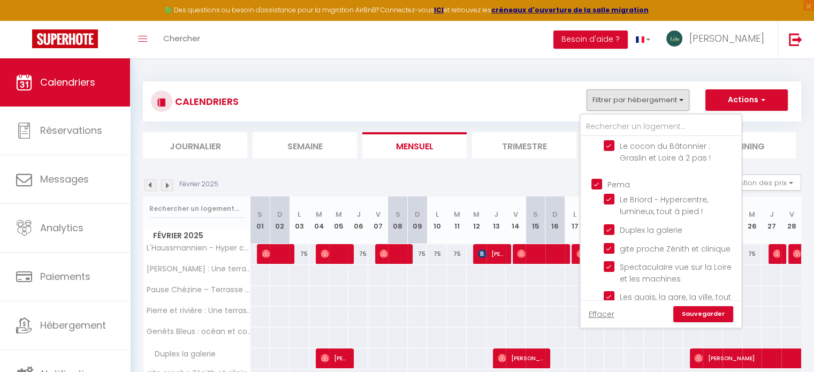
scroll to position [1458, 0]
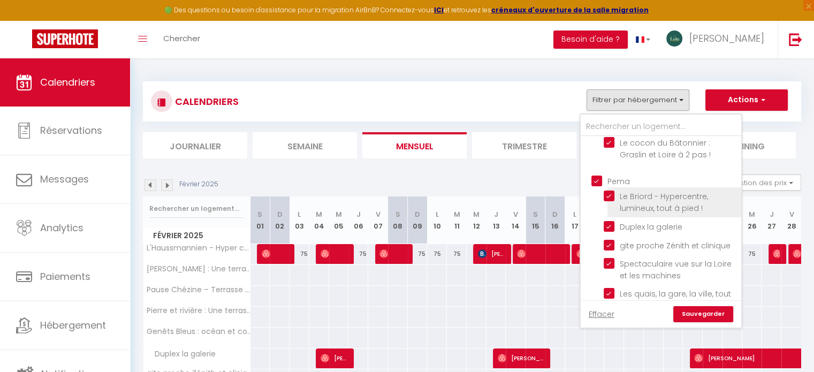
click at [609, 191] on input "Le Briord - Hypercentre, lumineux, tout à pied !" at bounding box center [671, 196] width 134 height 11
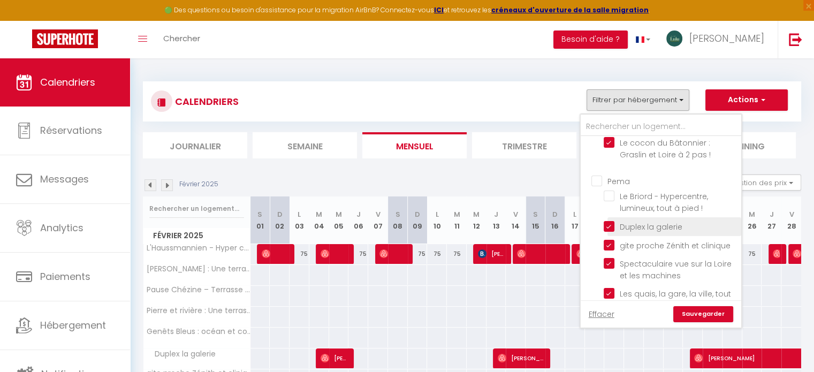
click at [609, 221] on input "Duplex la galerie" at bounding box center [671, 226] width 134 height 11
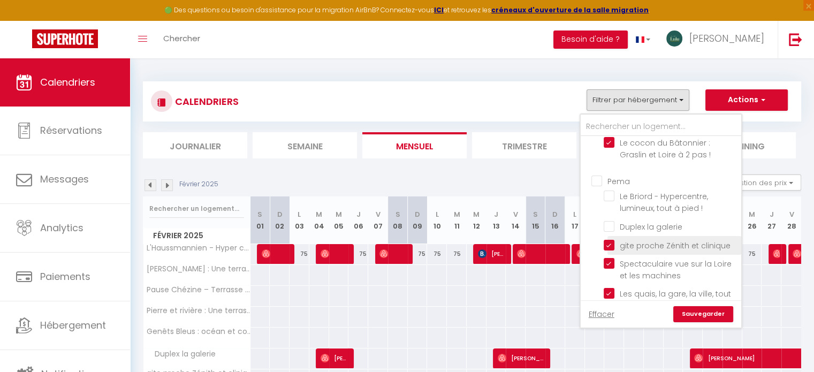
click at [609, 239] on input "gite proche Zénith et clinique" at bounding box center [671, 244] width 134 height 11
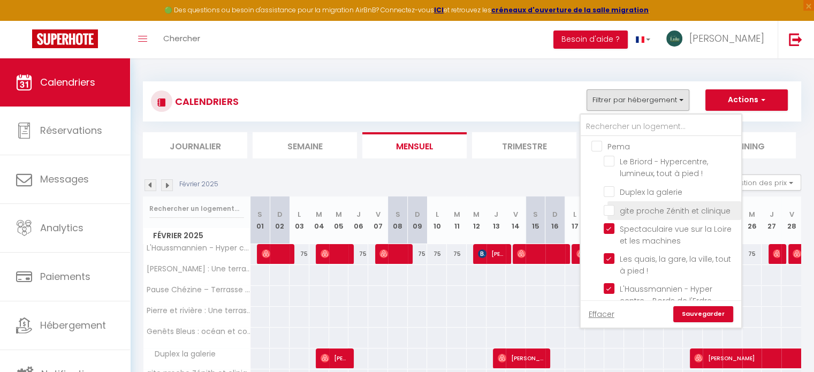
scroll to position [1497, 0]
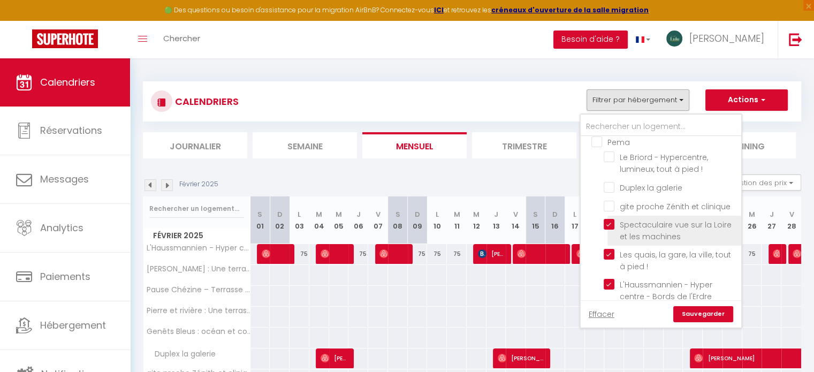
click at [609, 219] on input "Spectaculaire vue sur la Loire et les machines" at bounding box center [671, 224] width 134 height 11
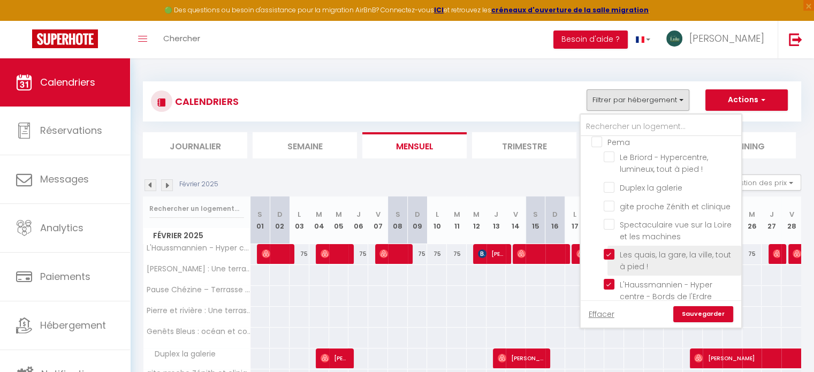
click at [609, 249] on input "Les quais, la gare, la ville, tout à pied !" at bounding box center [671, 254] width 134 height 11
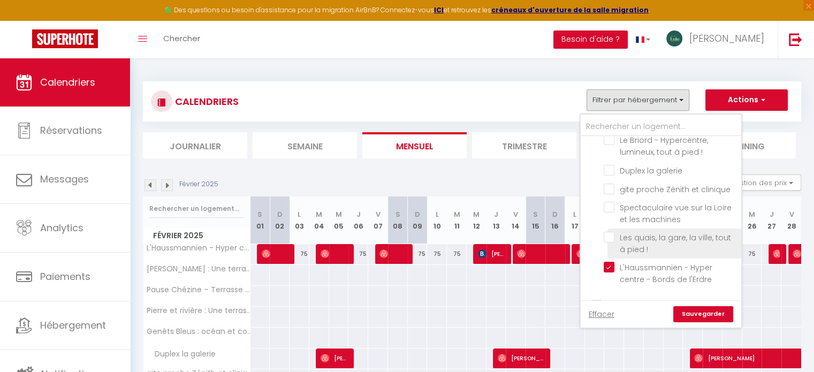
scroll to position [1531, 0]
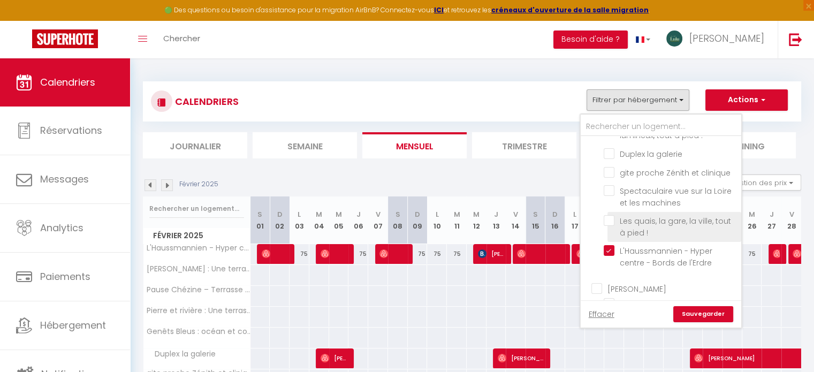
click at [609, 245] on input "L'Haussmannien - Hyper centre - Bords de l'Erdre" at bounding box center [671, 250] width 134 height 11
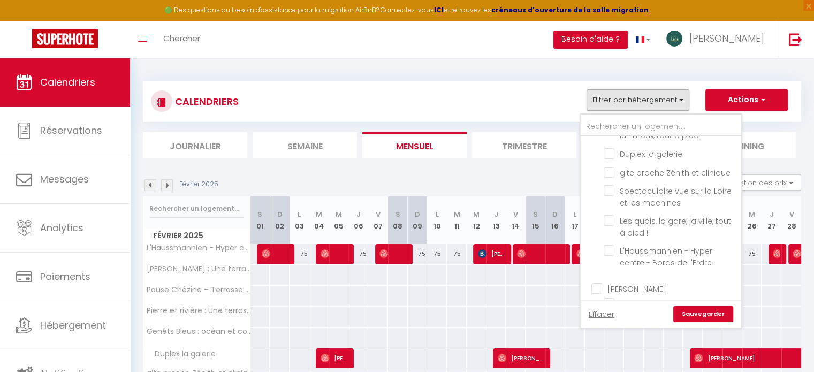
click at [698, 309] on link "Sauvegarder" at bounding box center [704, 314] width 60 height 16
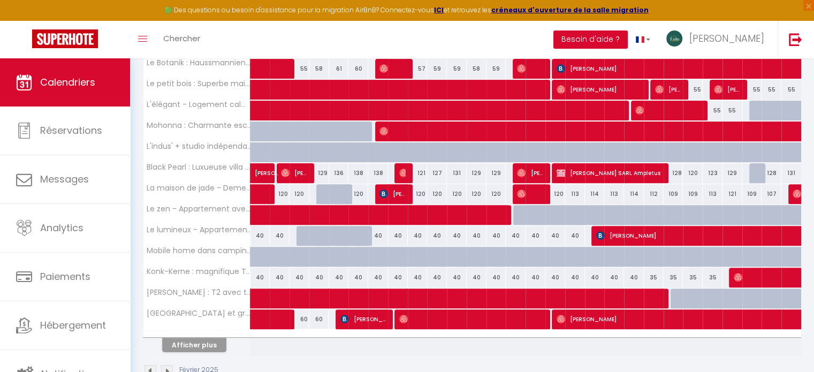
scroll to position [334, 0]
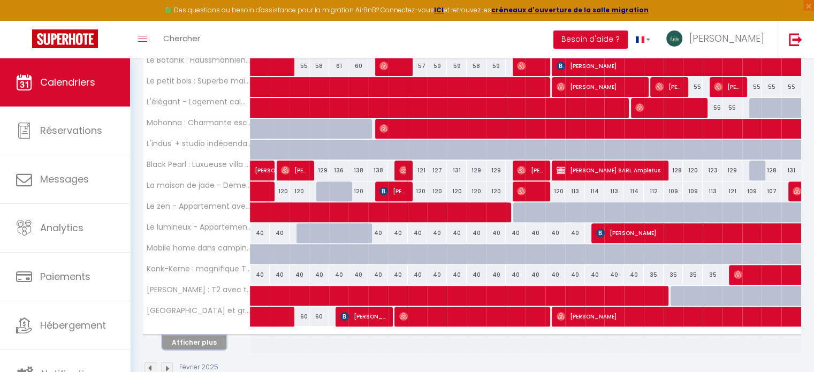
click at [193, 342] on button "Afficher plus" at bounding box center [194, 342] width 64 height 14
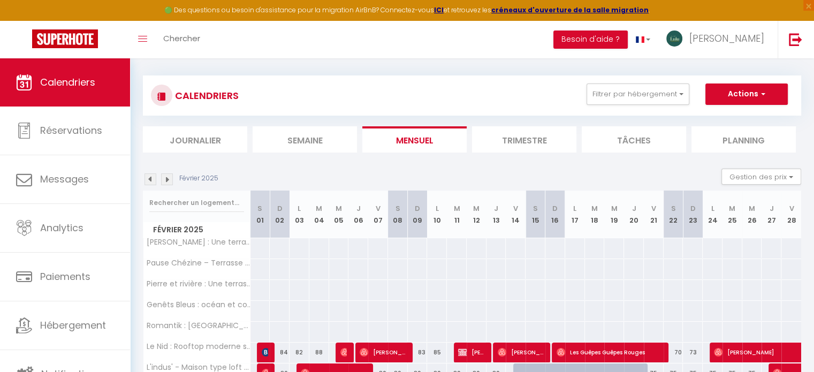
scroll to position [2, 0]
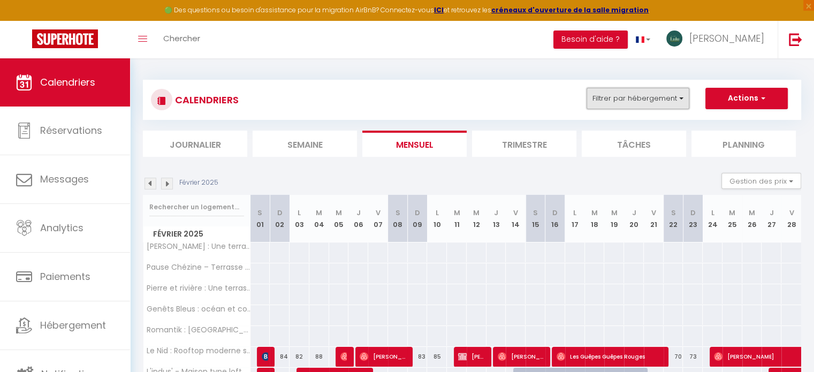
click at [681, 95] on button "Filtrer par hébergement" at bounding box center [638, 98] width 103 height 21
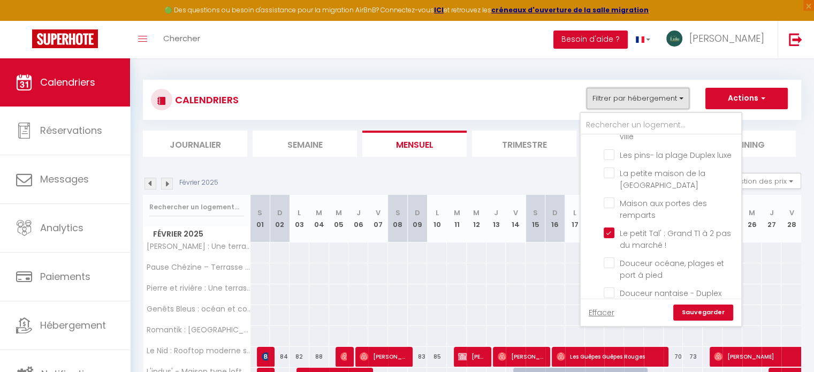
scroll to position [642, 0]
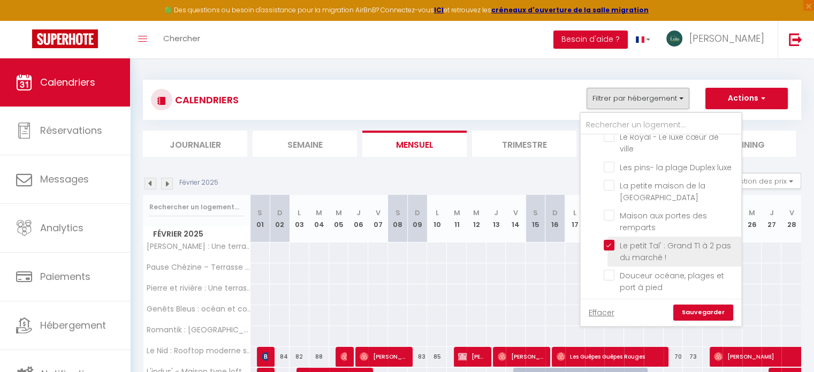
click at [611, 240] on input "Le petit Tal' : Grand T1 à 2 pas du marché !" at bounding box center [671, 245] width 134 height 11
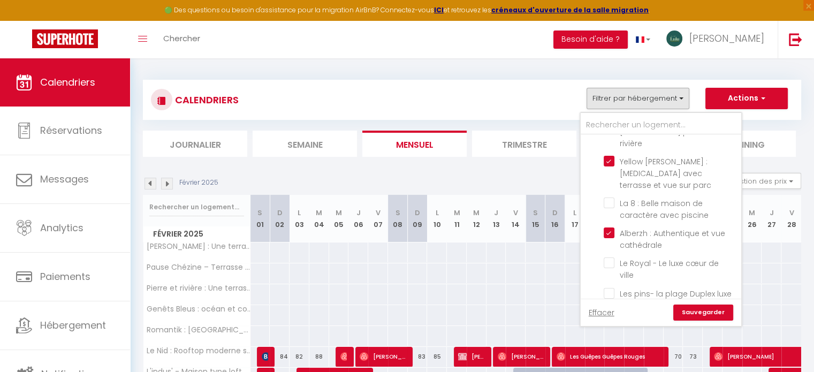
scroll to position [508, 0]
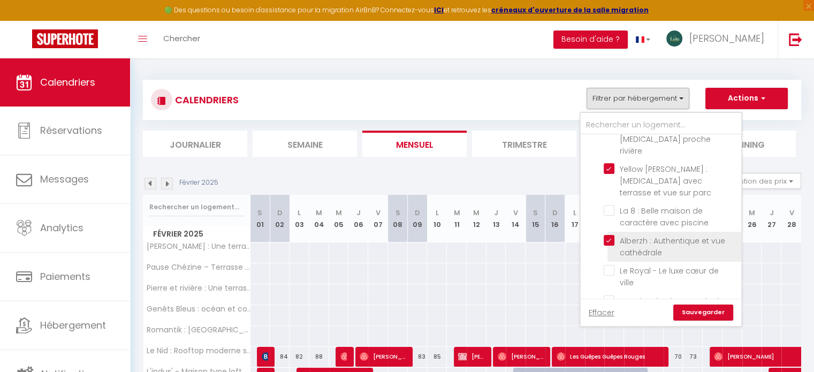
click at [610, 235] on input "Alberzh : Authentique et vue cathédrale" at bounding box center [671, 240] width 134 height 11
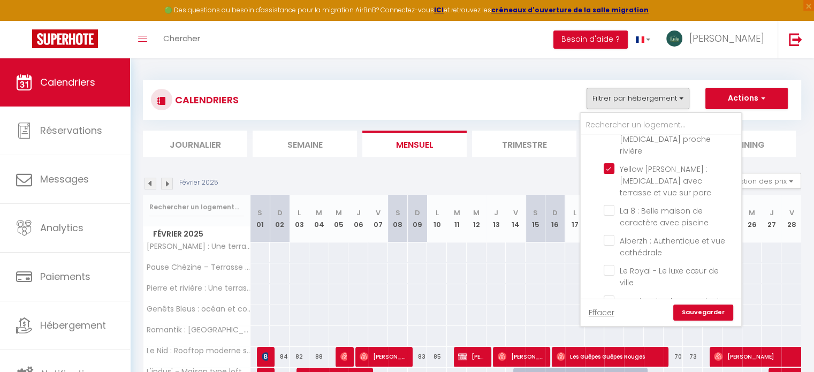
click at [694, 313] on link "Sauvegarder" at bounding box center [704, 313] width 60 height 16
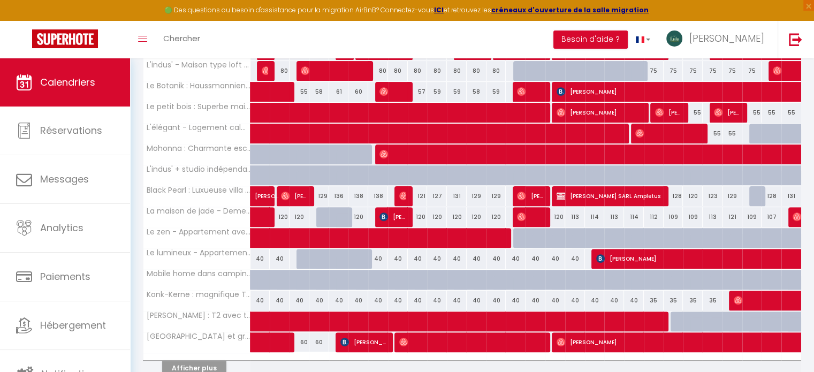
scroll to position [318, 0]
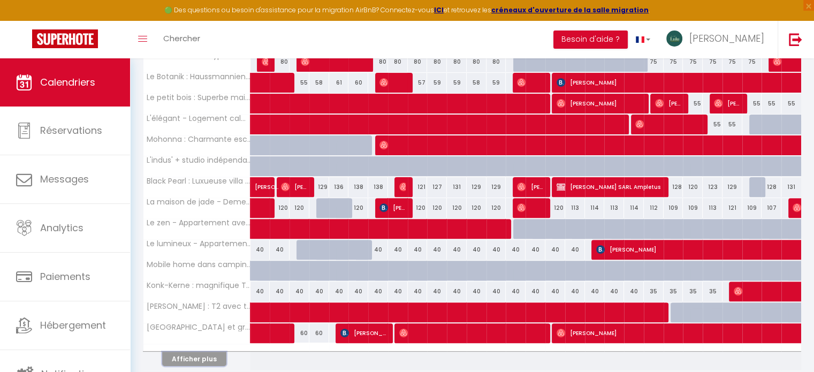
click at [190, 356] on button "Afficher plus" at bounding box center [194, 359] width 64 height 14
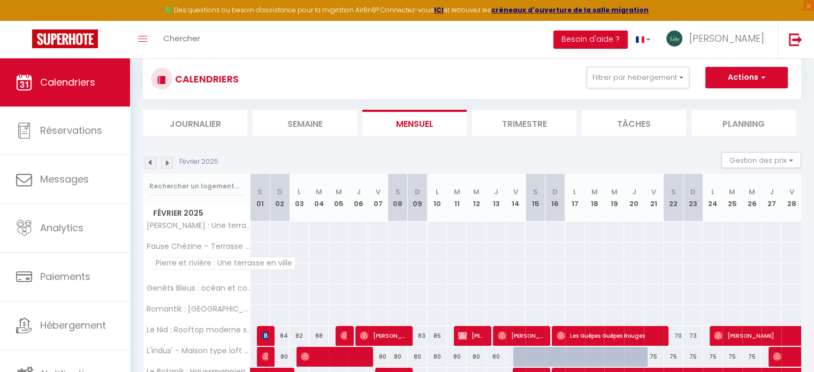
scroll to position [0, 0]
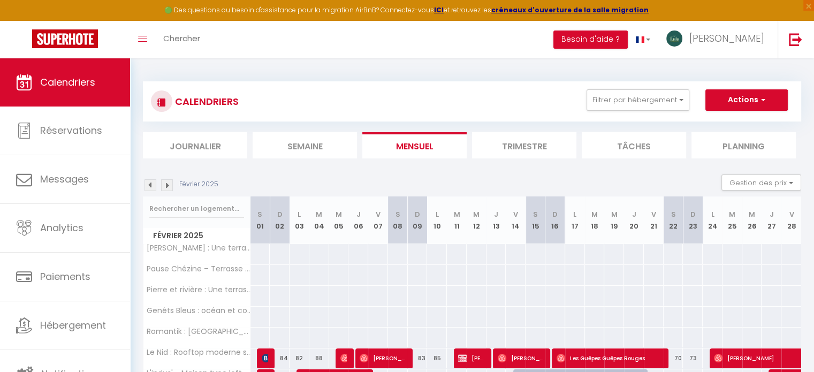
click at [171, 183] on img at bounding box center [167, 185] width 12 height 12
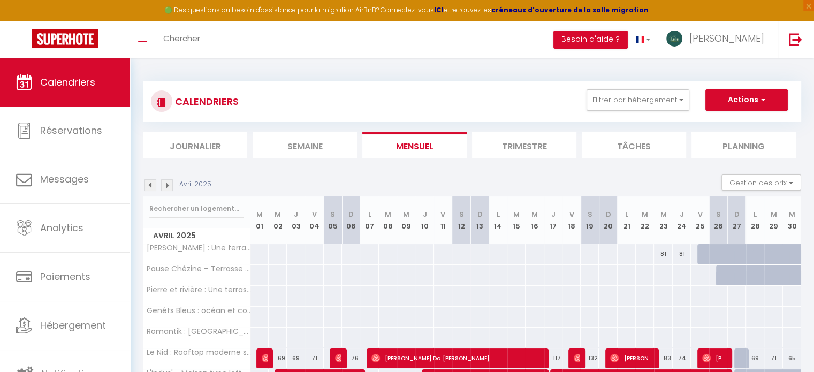
click at [171, 186] on img at bounding box center [167, 185] width 12 height 12
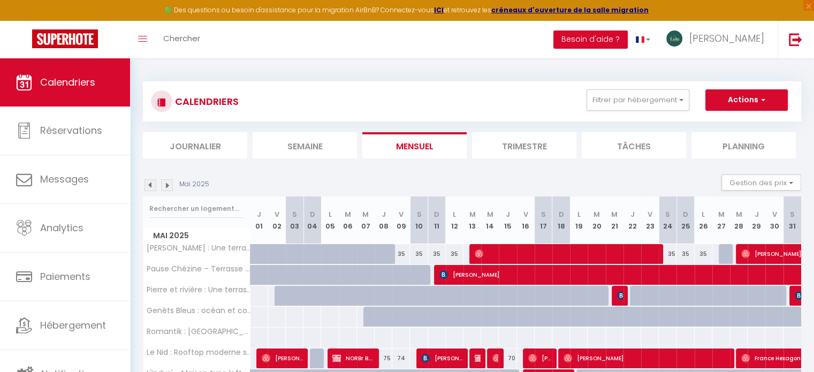
click at [171, 186] on img at bounding box center [167, 185] width 12 height 12
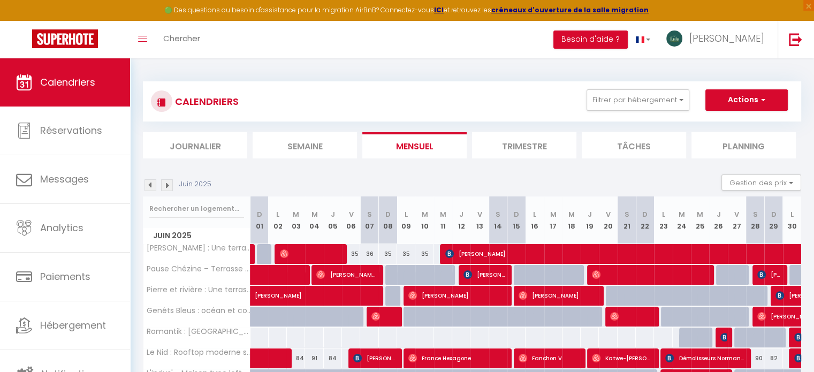
click at [171, 186] on img at bounding box center [167, 185] width 12 height 12
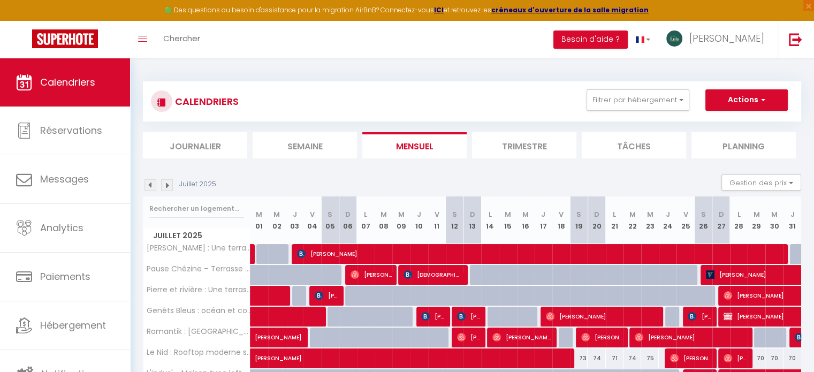
click at [171, 186] on img at bounding box center [167, 185] width 12 height 12
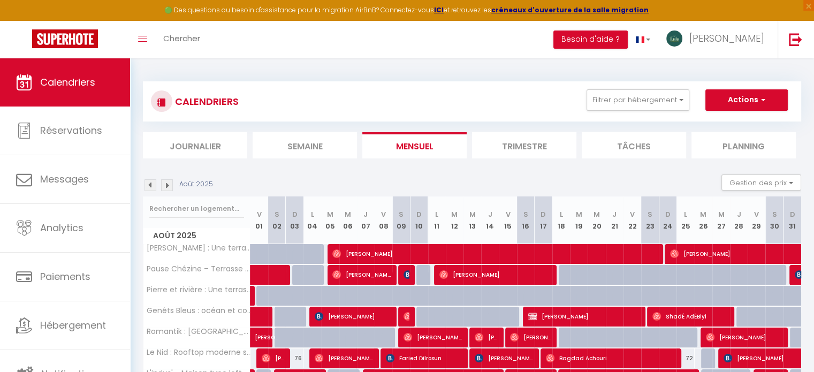
click at [171, 186] on img at bounding box center [167, 185] width 12 height 12
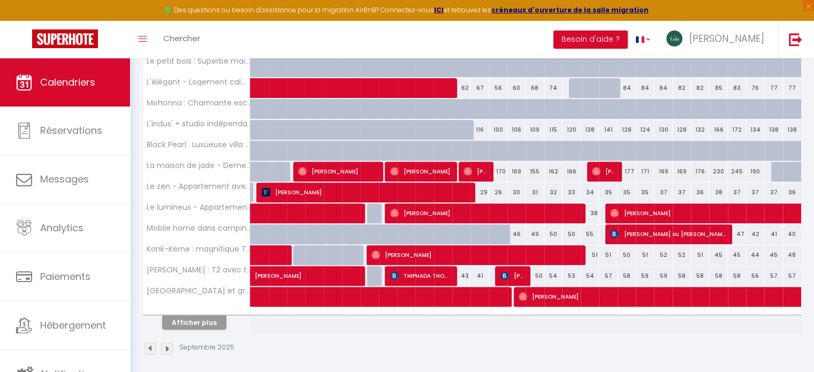
scroll to position [357, 0]
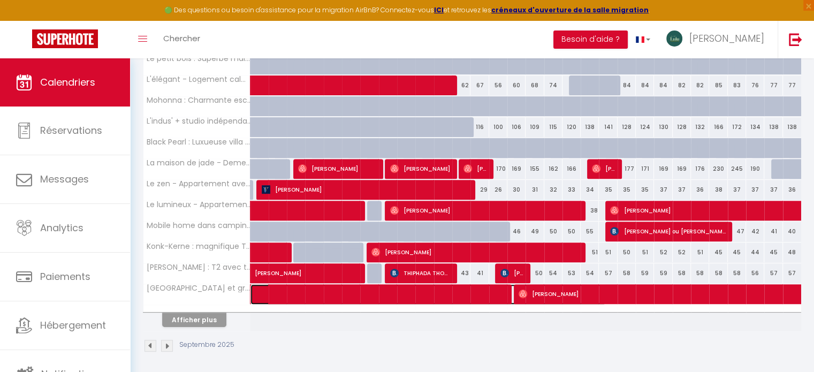
click at [303, 292] on span at bounding box center [434, 294] width 345 height 20
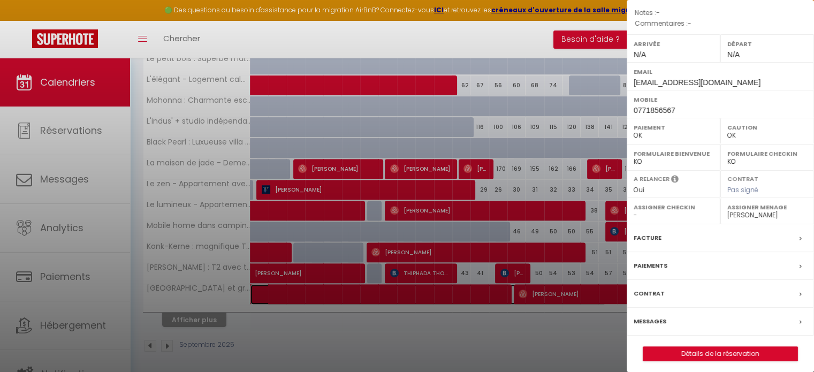
scroll to position [170, 0]
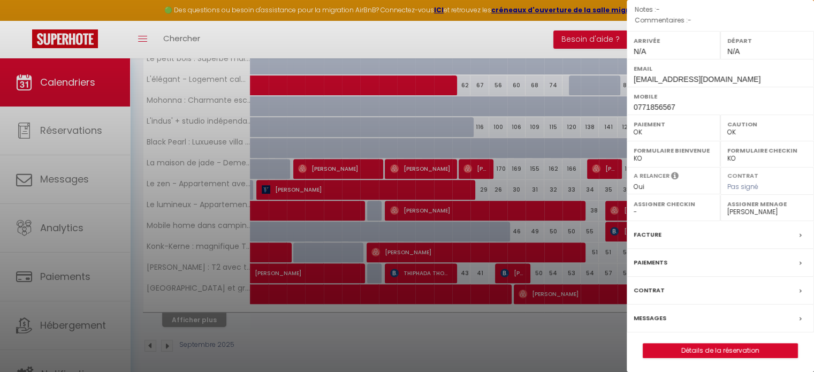
click at [661, 319] on label "Messages" at bounding box center [650, 318] width 33 height 11
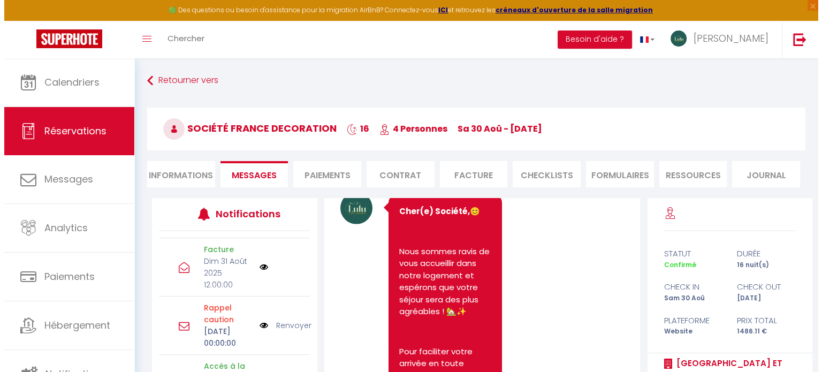
scroll to position [2763, 0]
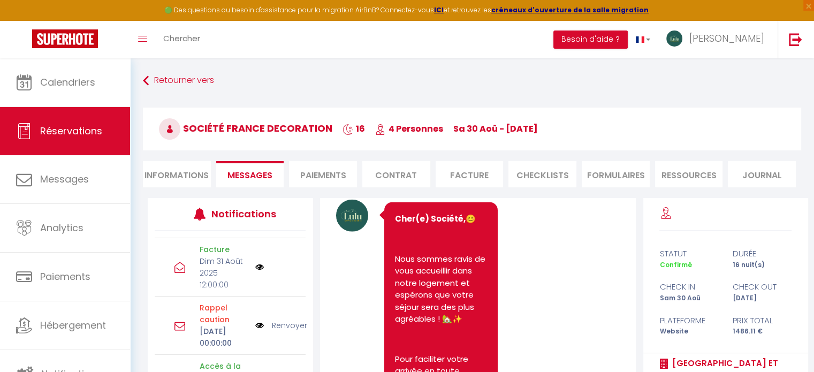
click at [255, 271] on img at bounding box center [259, 267] width 9 height 9
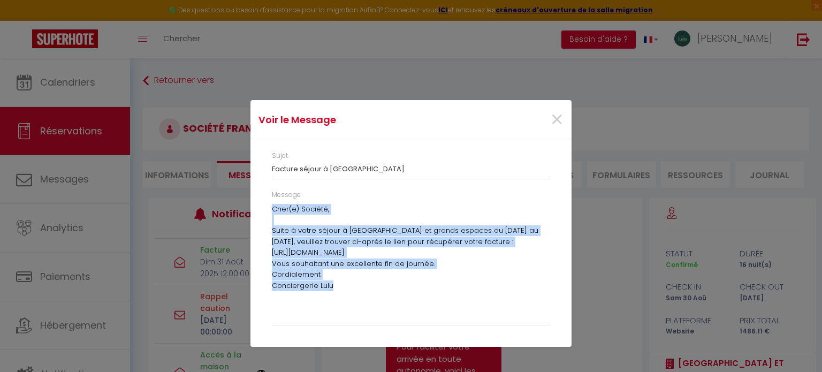
drag, startPoint x: 272, startPoint y: 208, endPoint x: 351, endPoint y: 293, distance: 115.9
click at [351, 293] on div "[PERSON_NAME](e) Société, Suite à votre séjour à [GEOGRAPHIC_DATA] et grands es…" at bounding box center [411, 262] width 278 height 116
copy div "[PERSON_NAME](e) Société, Suite à votre séjour à [GEOGRAPHIC_DATA] et grands es…"
click at [557, 120] on span "×" at bounding box center [556, 120] width 13 height 32
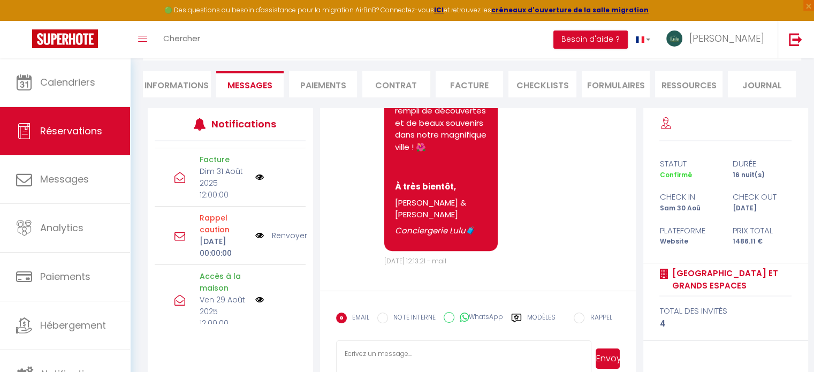
scroll to position [95, 0]
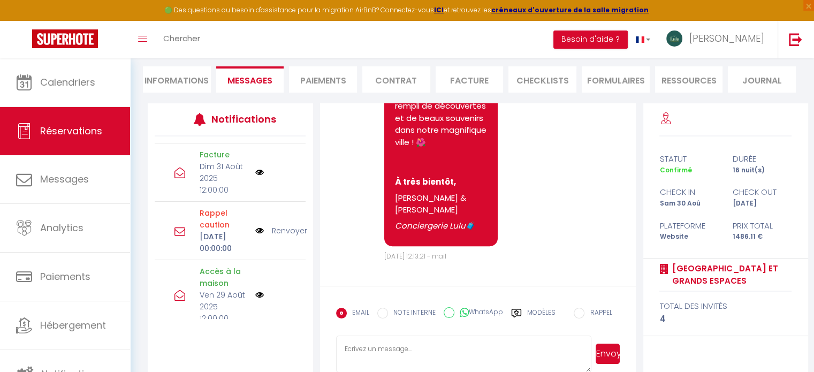
click at [383, 342] on textarea at bounding box center [464, 354] width 256 height 37
paste textarea "Cher(e) Société, Suite à votre séjour à [GEOGRAPHIC_DATA] et grands espaces du …"
click at [609, 353] on button "Envoyer" at bounding box center [608, 354] width 24 height 20
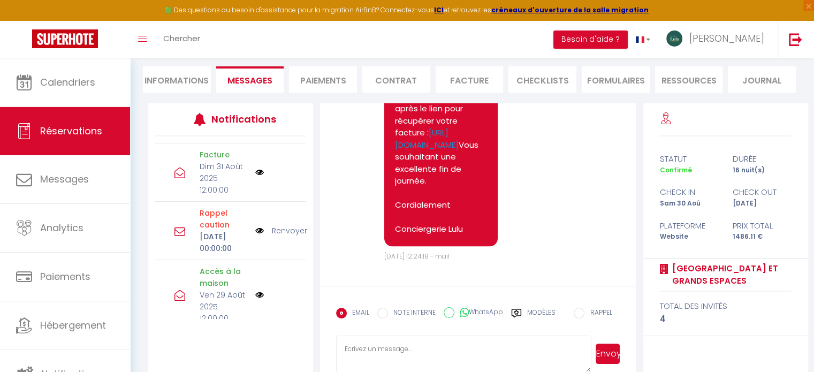
scroll to position [5568, 0]
